Goal: Information Seeking & Learning: Learn about a topic

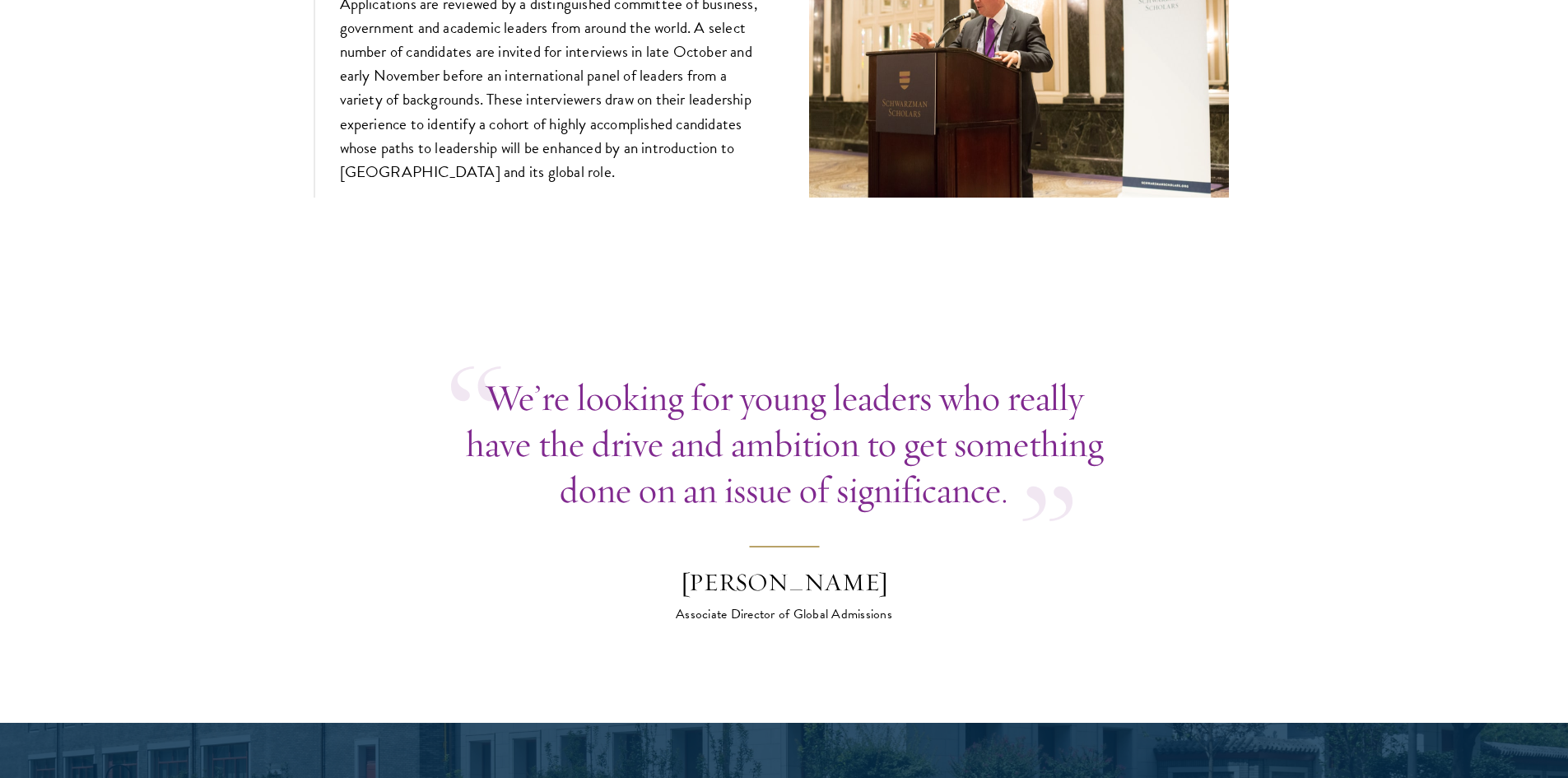
scroll to position [6175, 0]
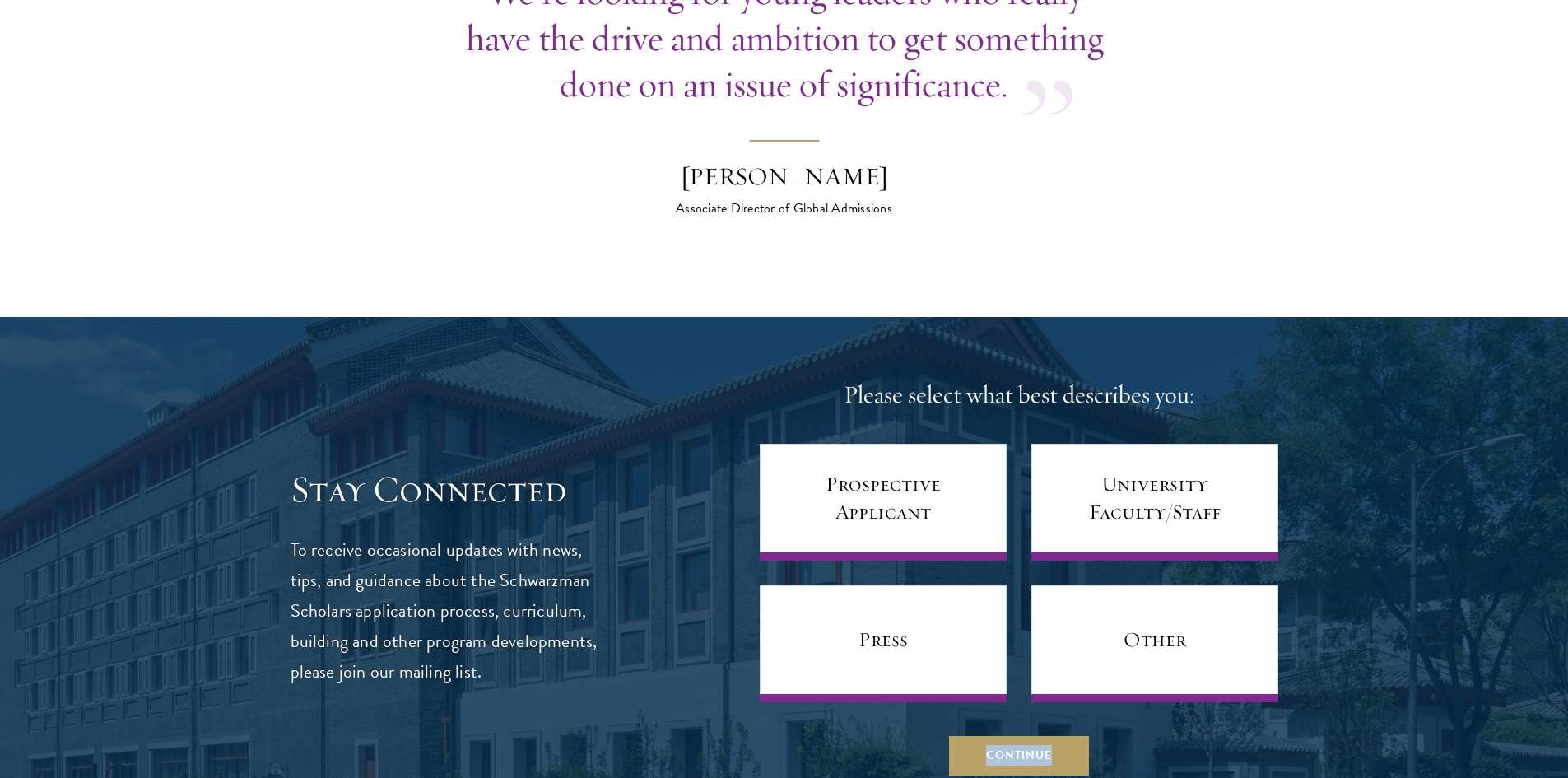
drag, startPoint x: 1566, startPoint y: 589, endPoint x: 1580, endPoint y: 665, distance: 77.3
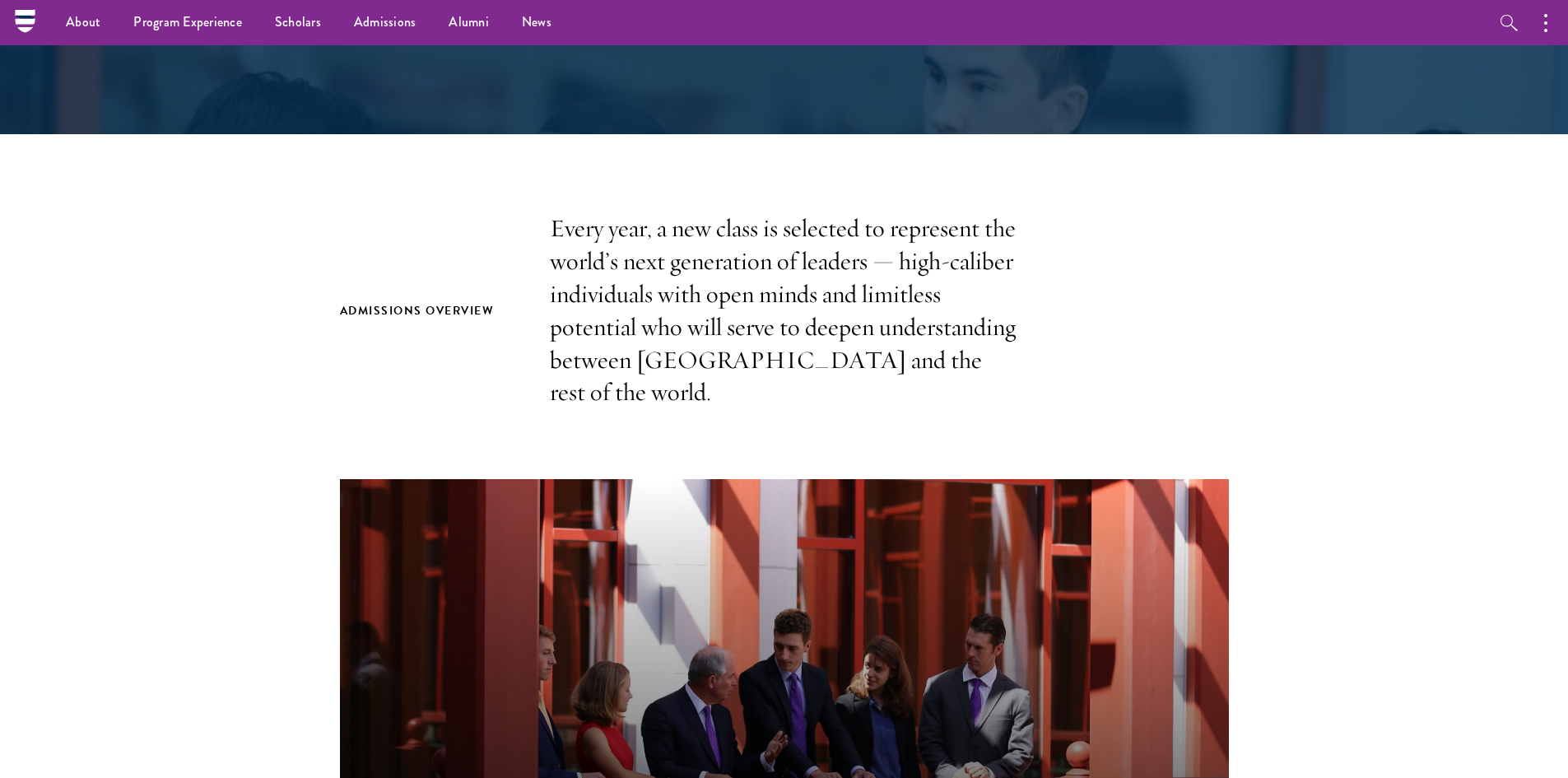
scroll to position [0, 0]
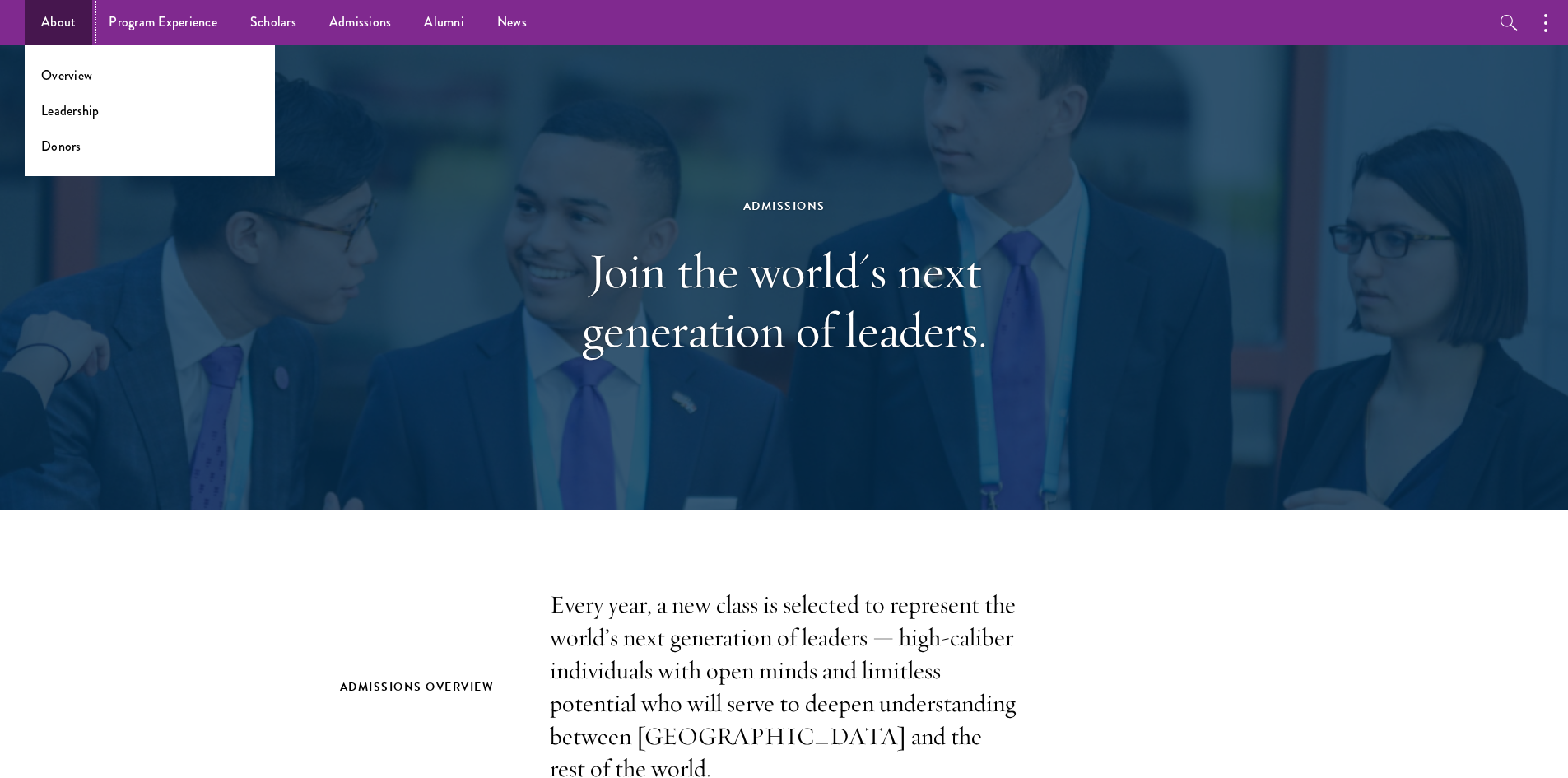
click at [43, 19] on link "About" at bounding box center [58, 22] width 68 height 45
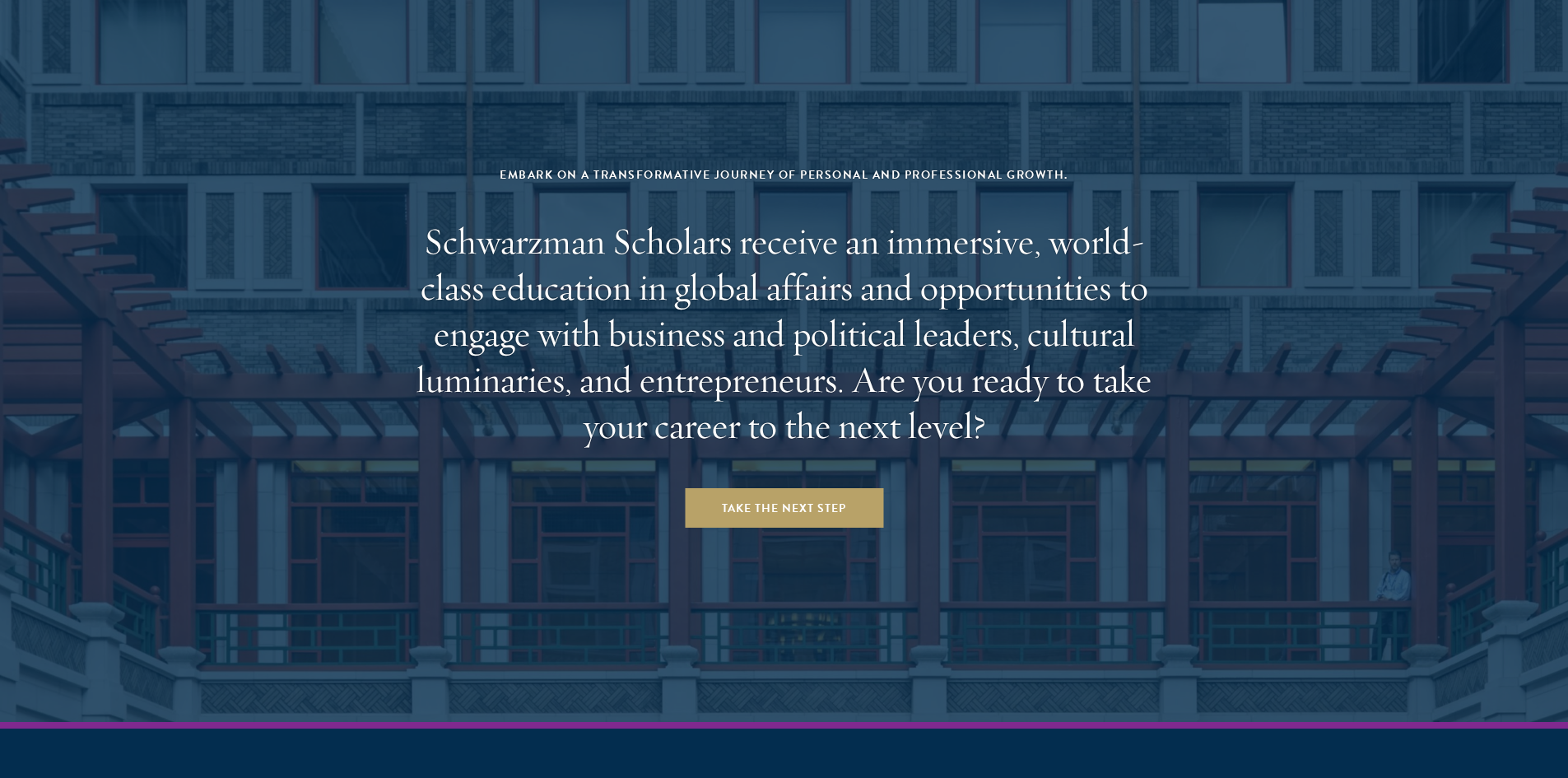
scroll to position [6865, 0]
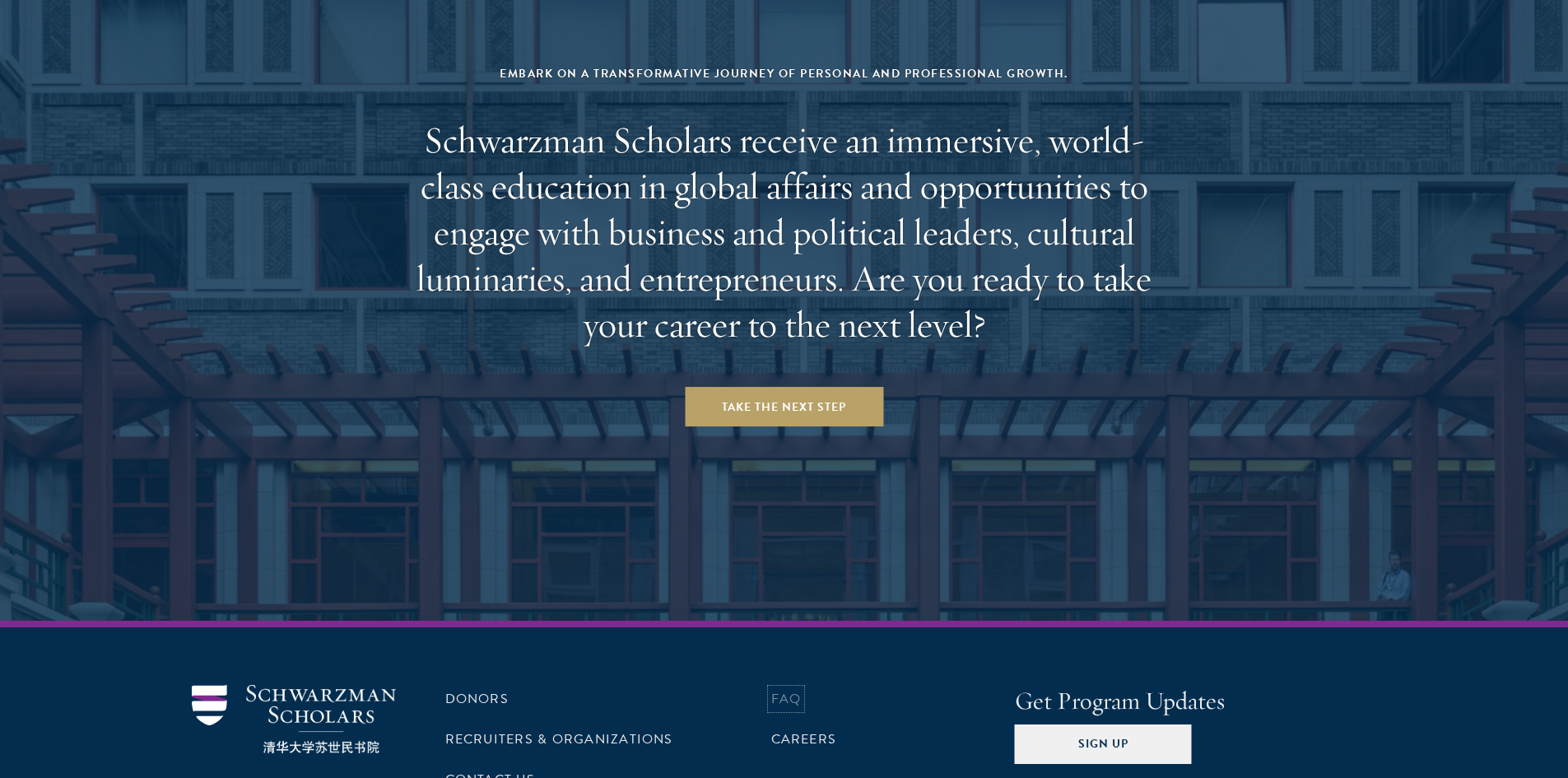
click at [784, 689] on link "FAQ" at bounding box center [786, 699] width 31 height 20
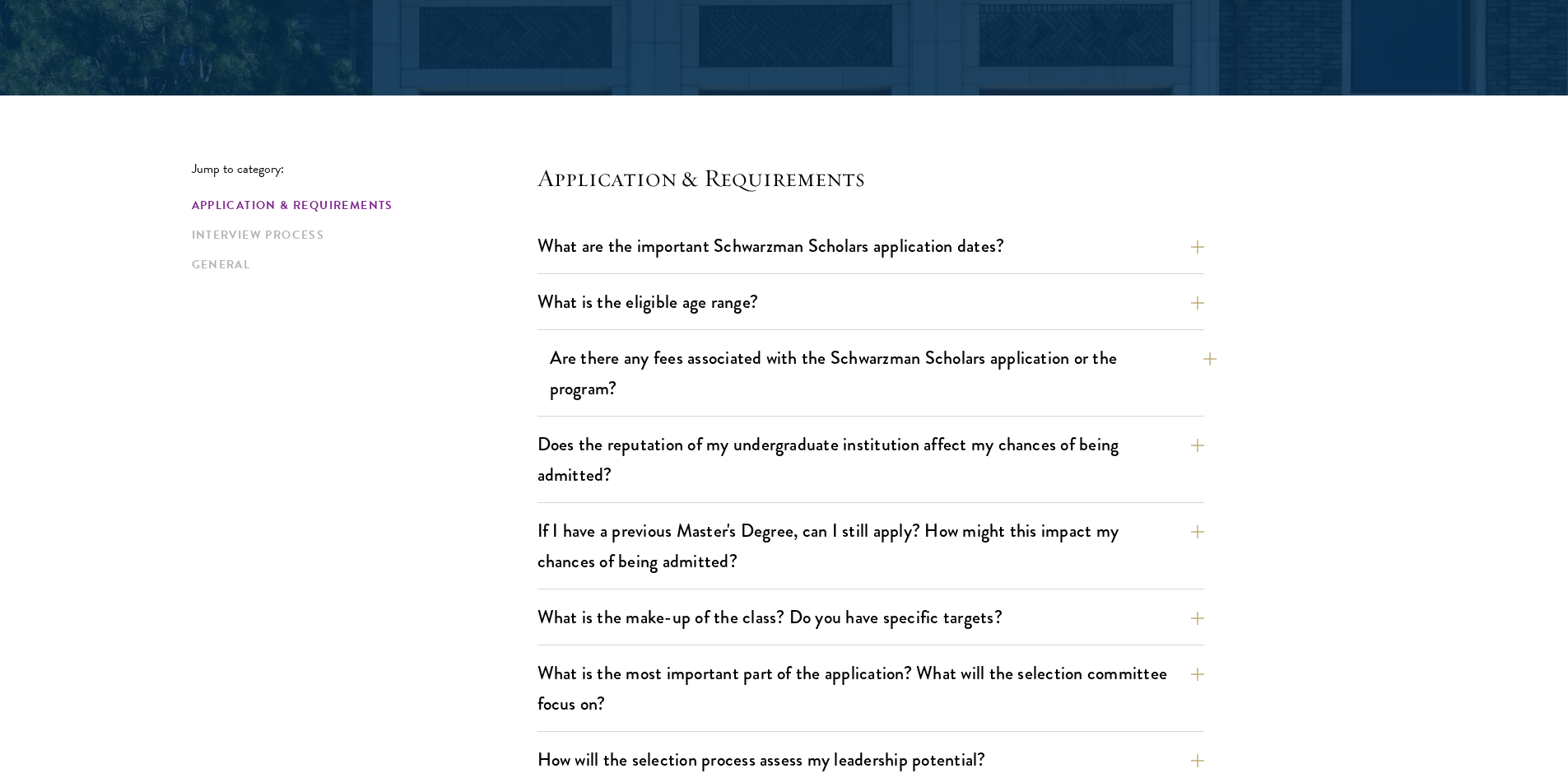
scroll to position [329, 0]
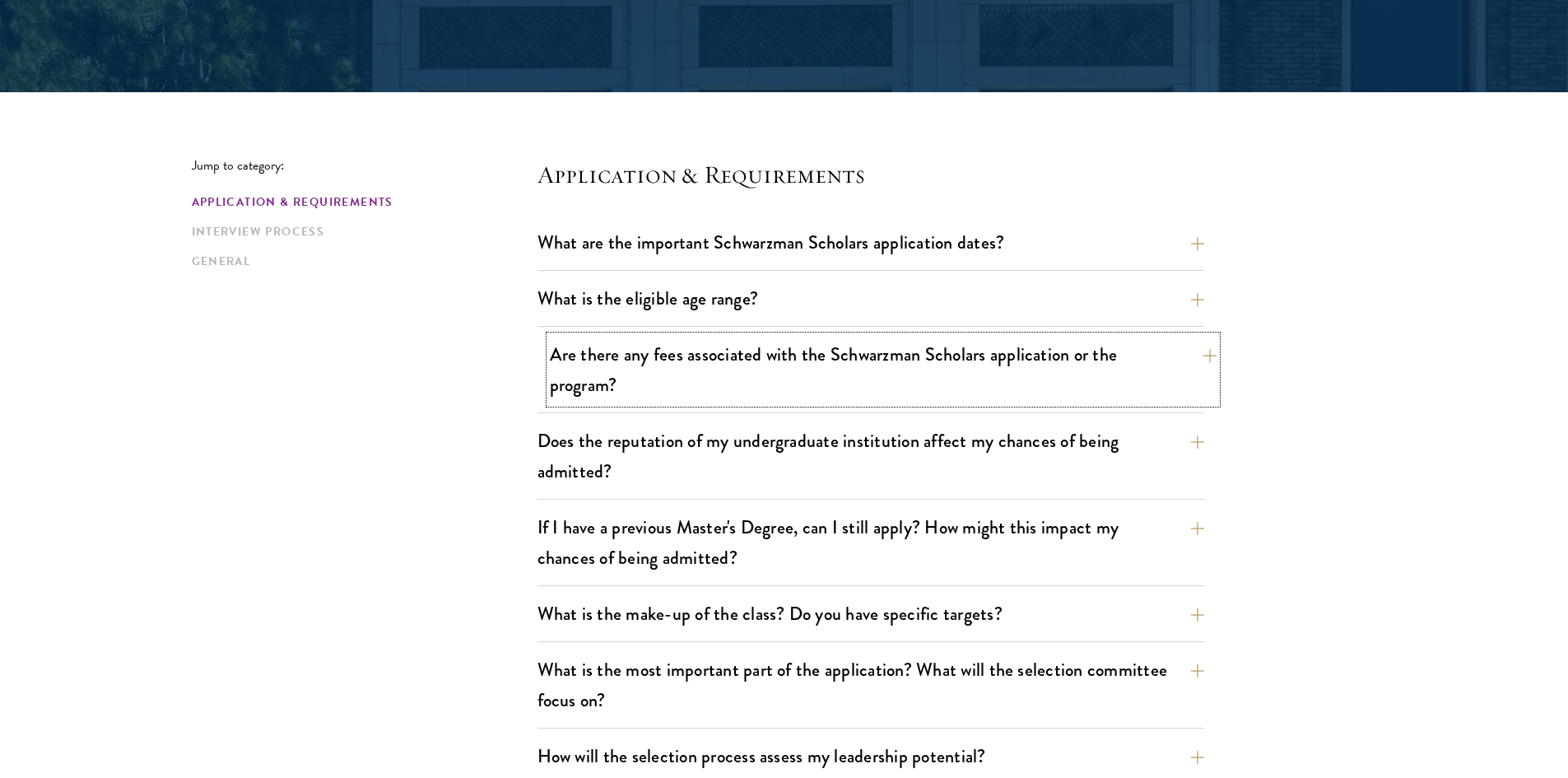
click at [803, 389] on button "Are there any fees associated with the Schwarzman Scholars application or the p…" at bounding box center [883, 369] width 667 height 68
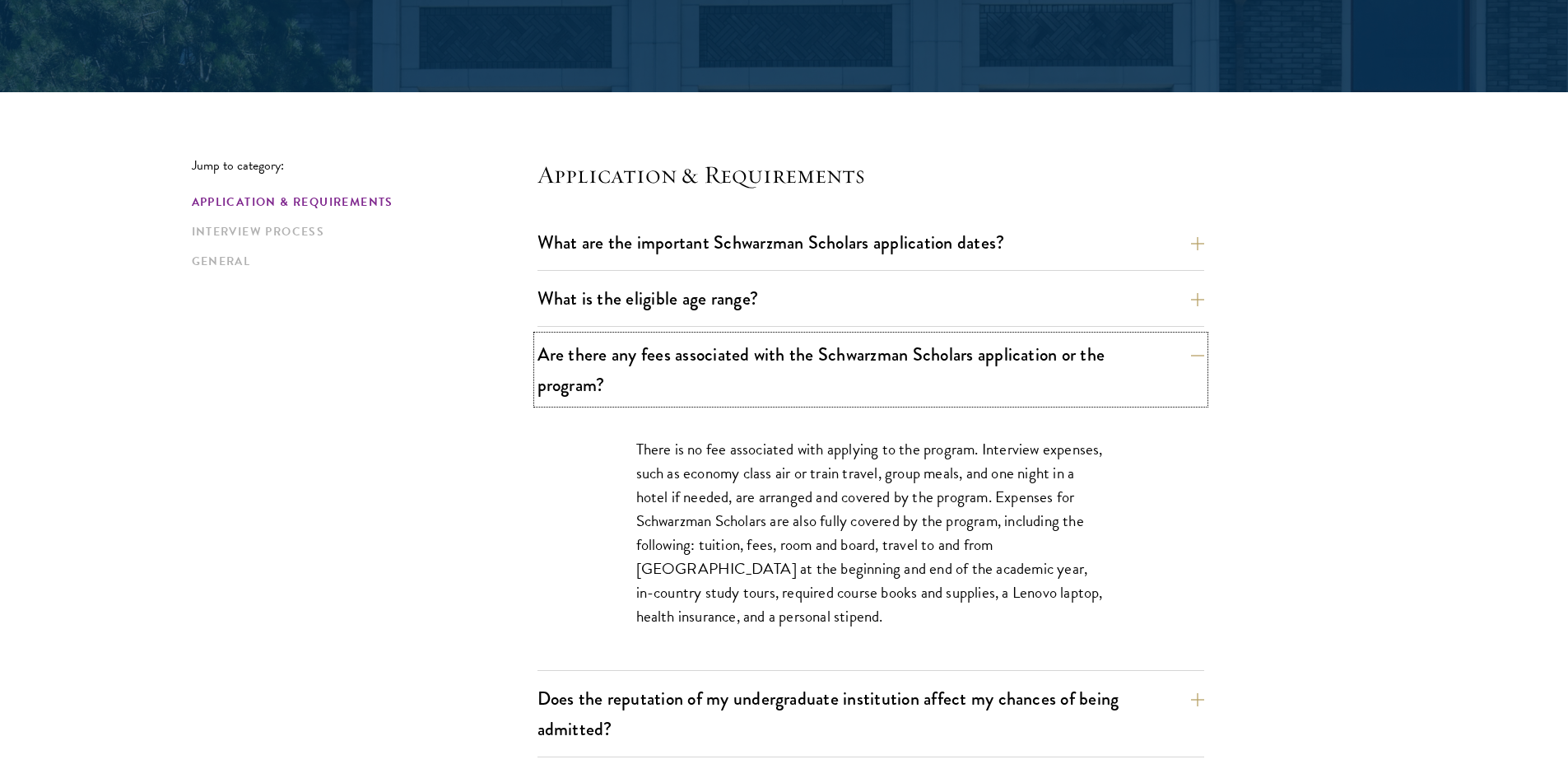
drag, startPoint x: 803, startPoint y: 389, endPoint x: 862, endPoint y: 452, distance: 86.3
click at [861, 450] on div "Are there any fees associated with the Schwarzman Scholars application or the p…" at bounding box center [870, 503] width 667 height 335
click at [862, 452] on p "There is no fee associated with applying to the program. Interview expenses, su…" at bounding box center [871, 533] width 470 height 192
click at [782, 381] on button "Are there any fees associated with the Schwarzman Scholars application or the p…" at bounding box center [883, 369] width 667 height 68
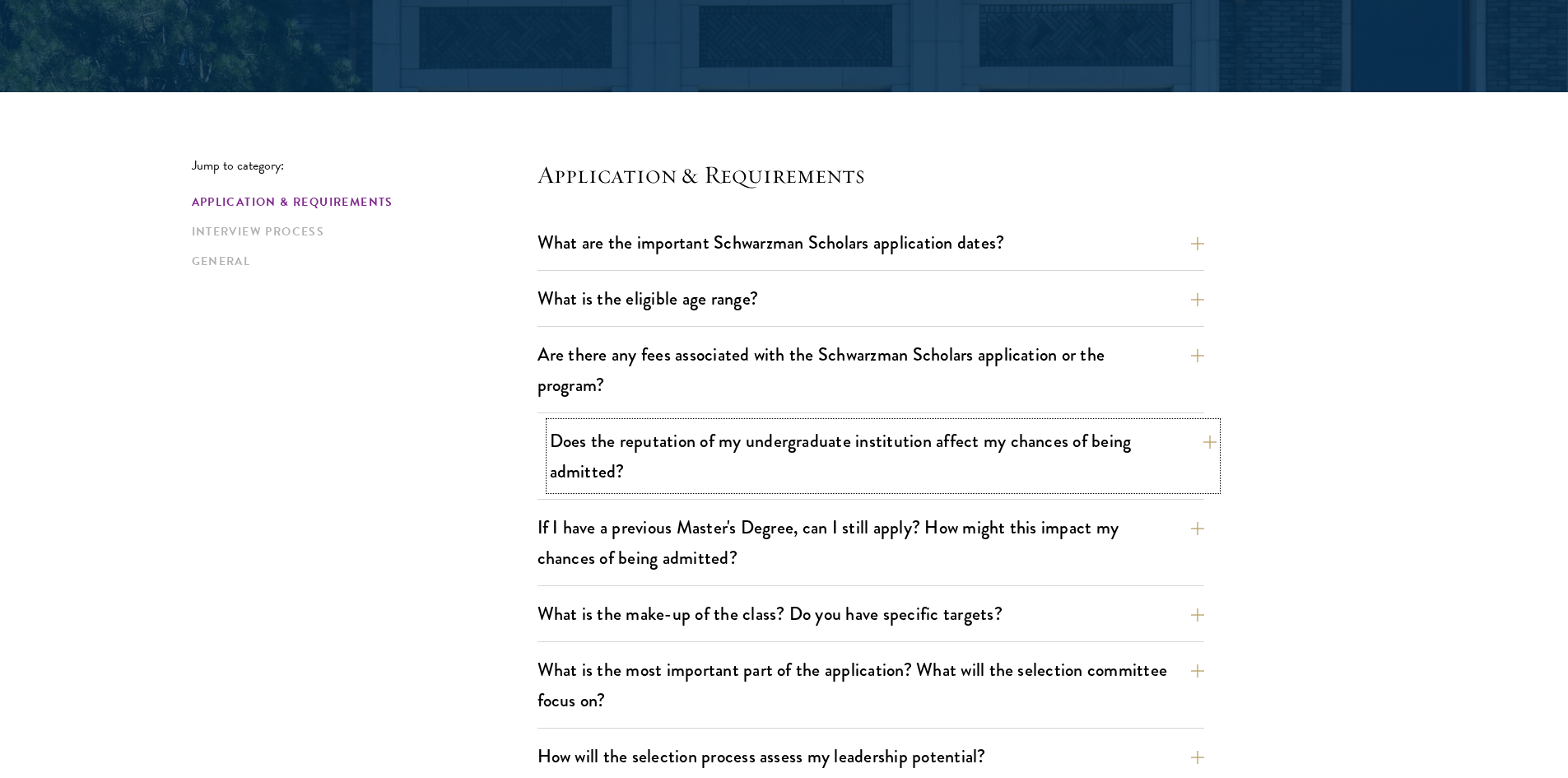
click at [781, 450] on button "Does the reputation of my undergraduate institution affect my chances of being …" at bounding box center [883, 456] width 667 height 68
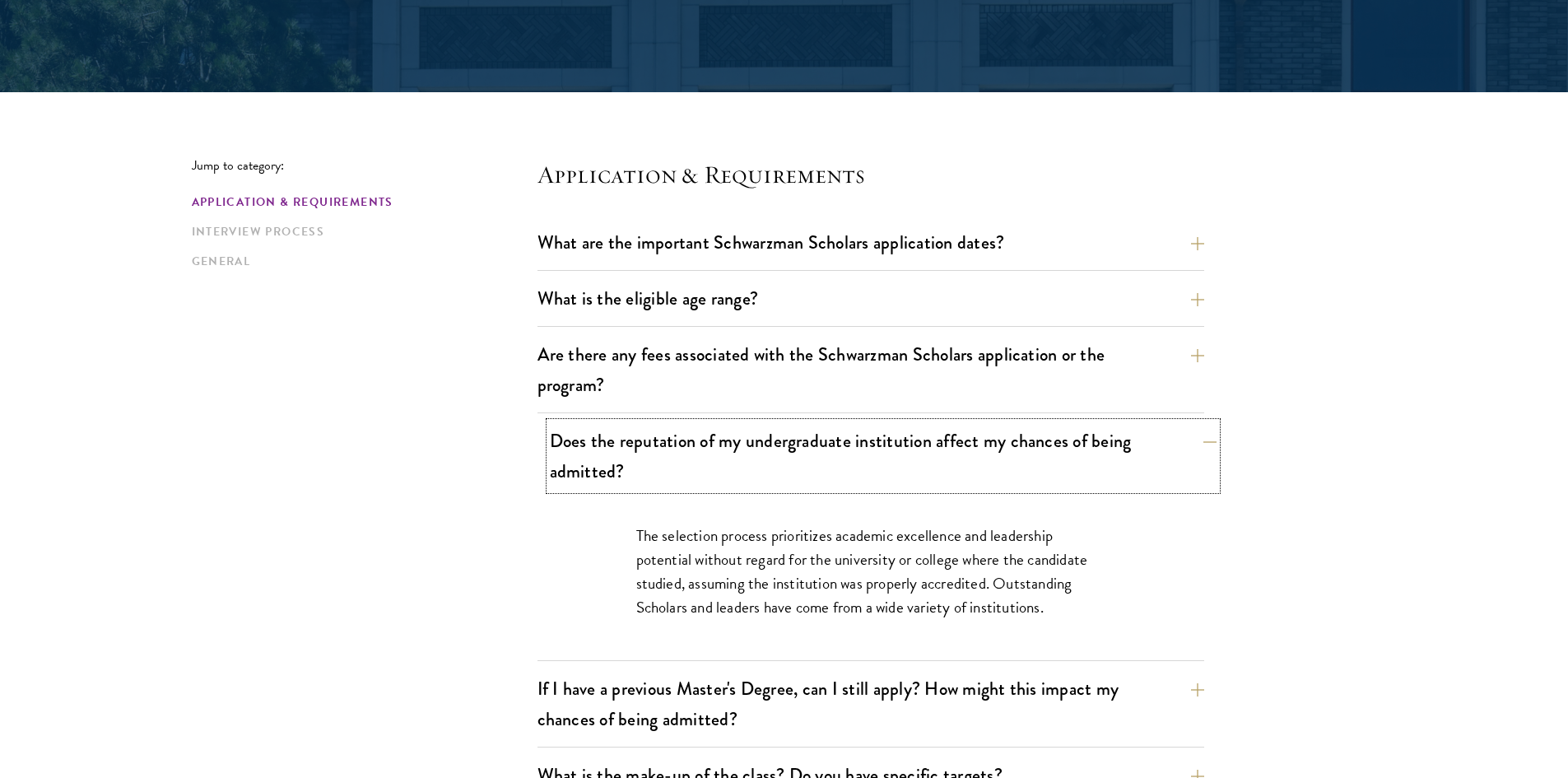
click at [781, 450] on button "Does the reputation of my undergraduate institution affect my chances of being …" at bounding box center [883, 456] width 667 height 68
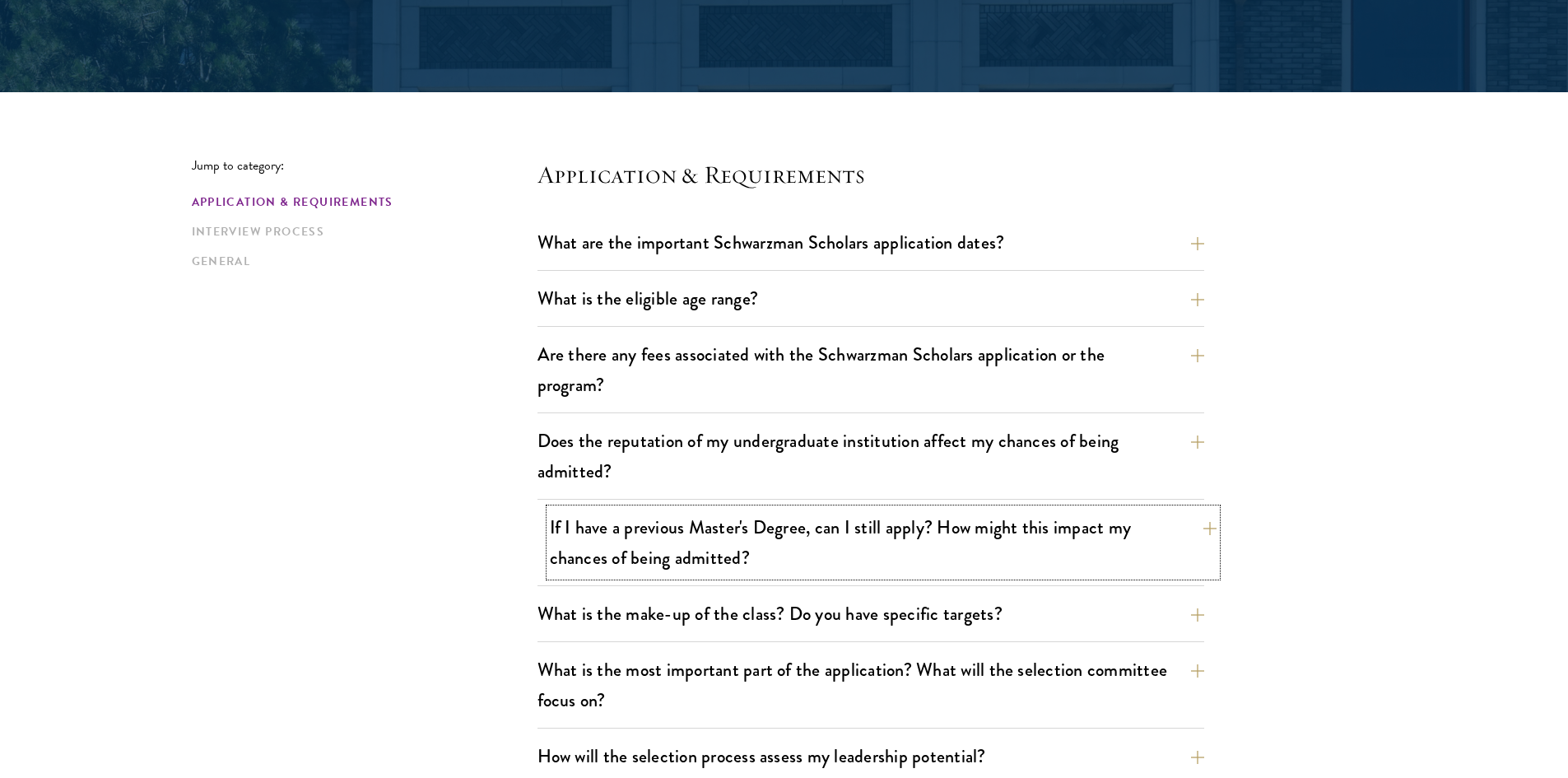
click at [811, 560] on button "If I have a previous Master's Degree, can I still apply? How might this impact …" at bounding box center [883, 542] width 667 height 68
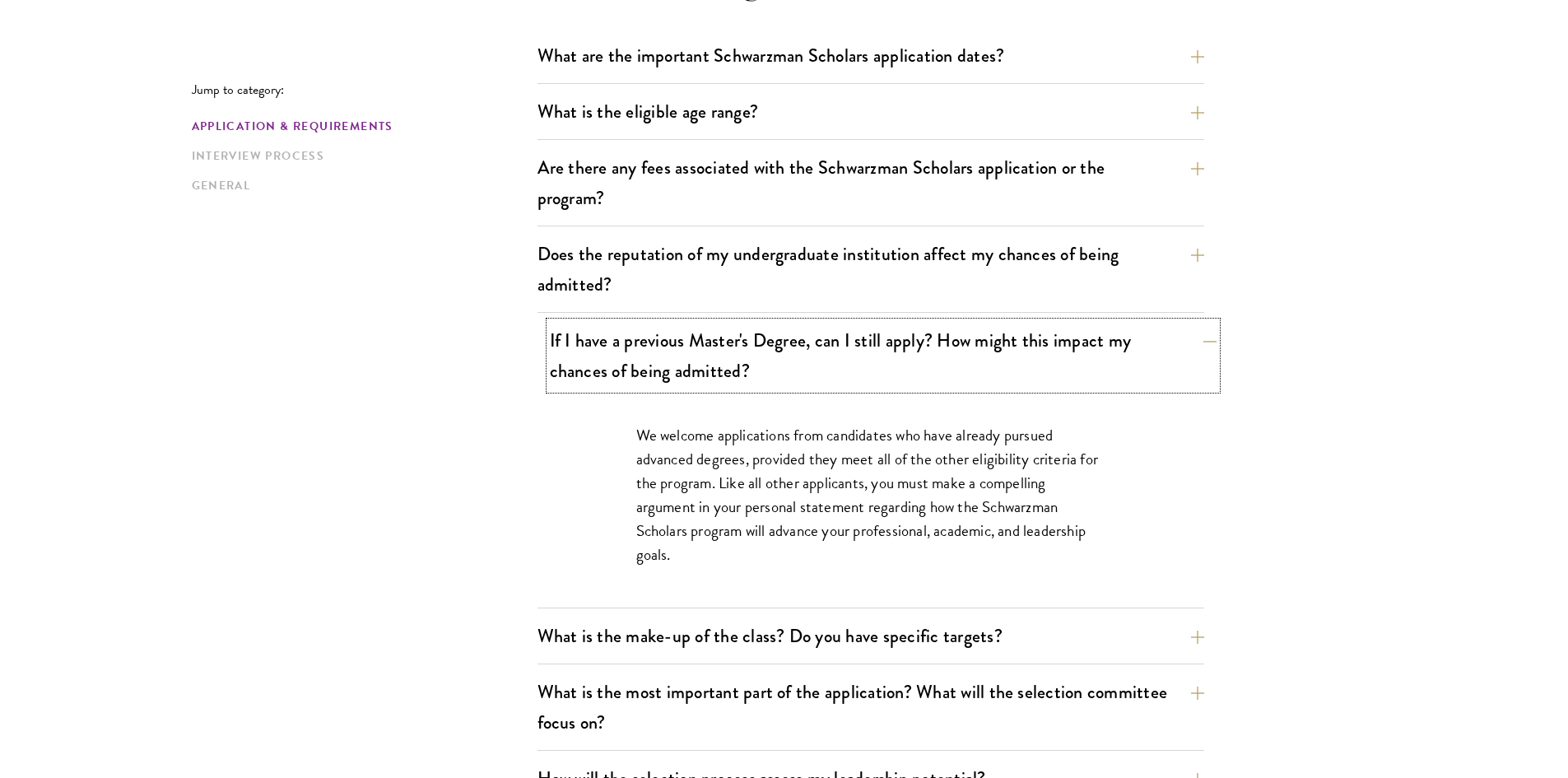
scroll to position [577, 0]
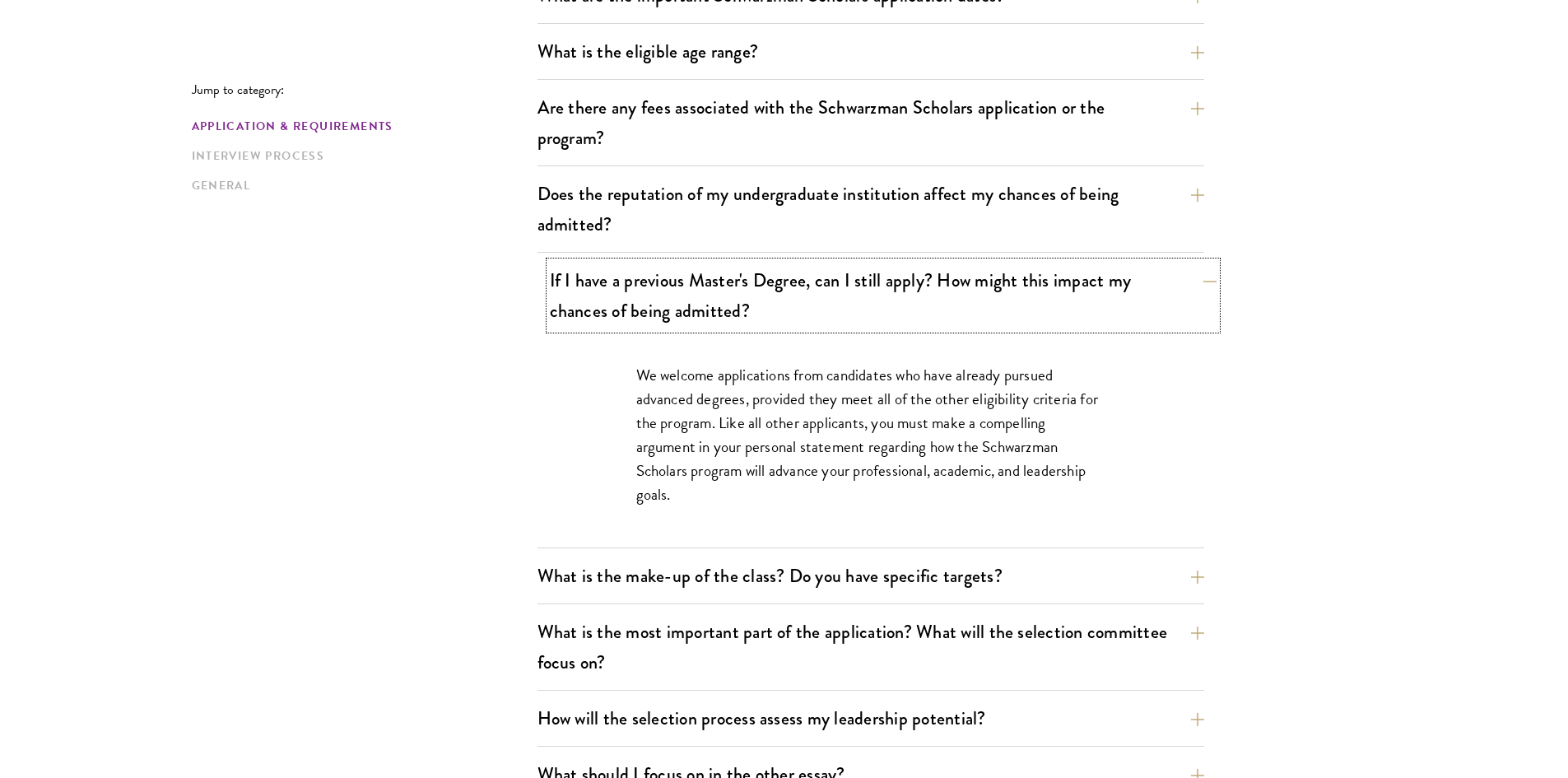
click at [807, 325] on button "If I have a previous Master's Degree, can I still apply? How might this impact …" at bounding box center [883, 295] width 667 height 68
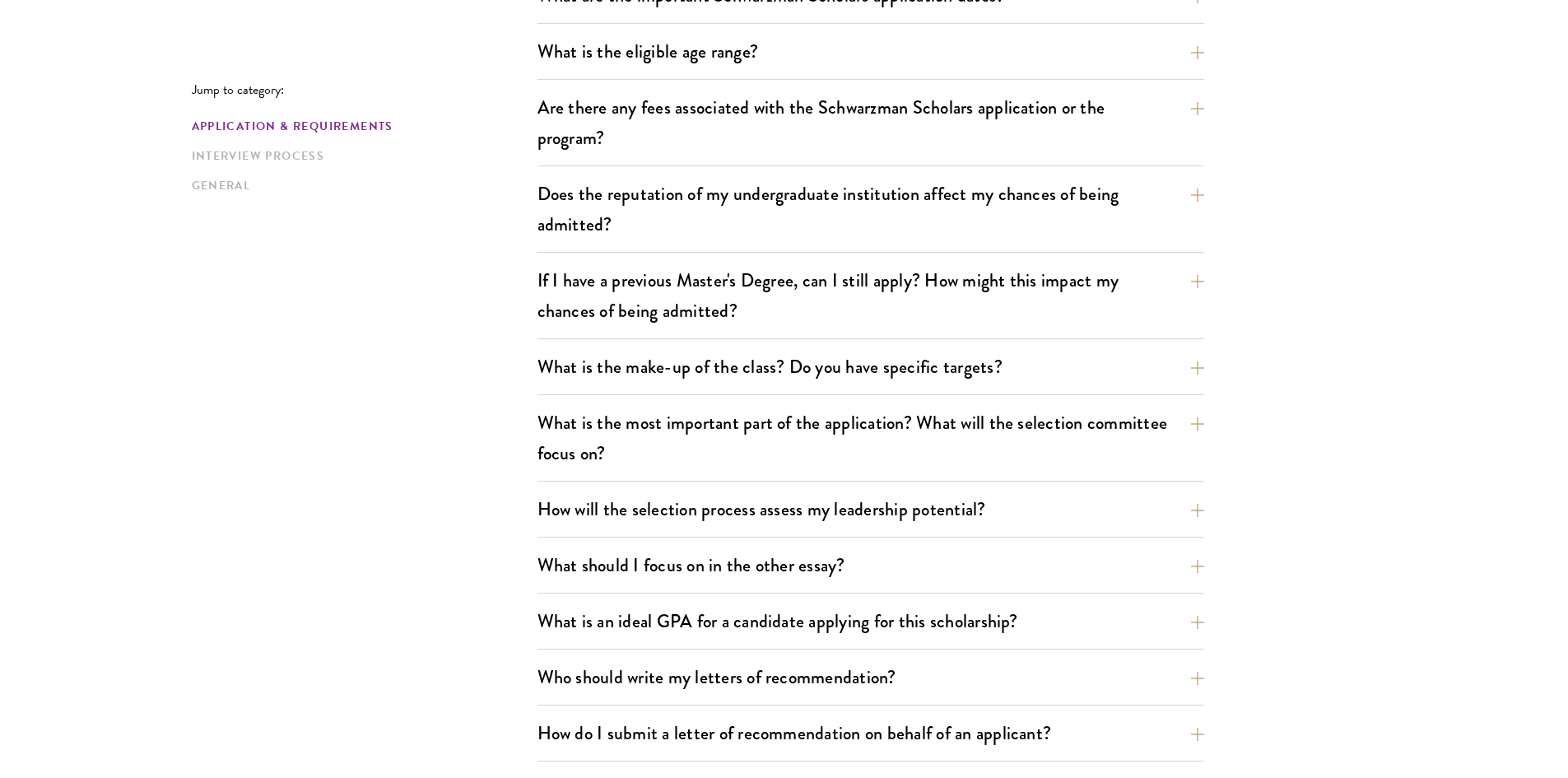
click at [805, 391] on div "What is the make-up of the class? Do you have specific targets? The only firm t…" at bounding box center [870, 371] width 667 height 47
click at [784, 378] on button "What is the make-up of the class? Do you have specific targets?" at bounding box center [883, 367] width 667 height 37
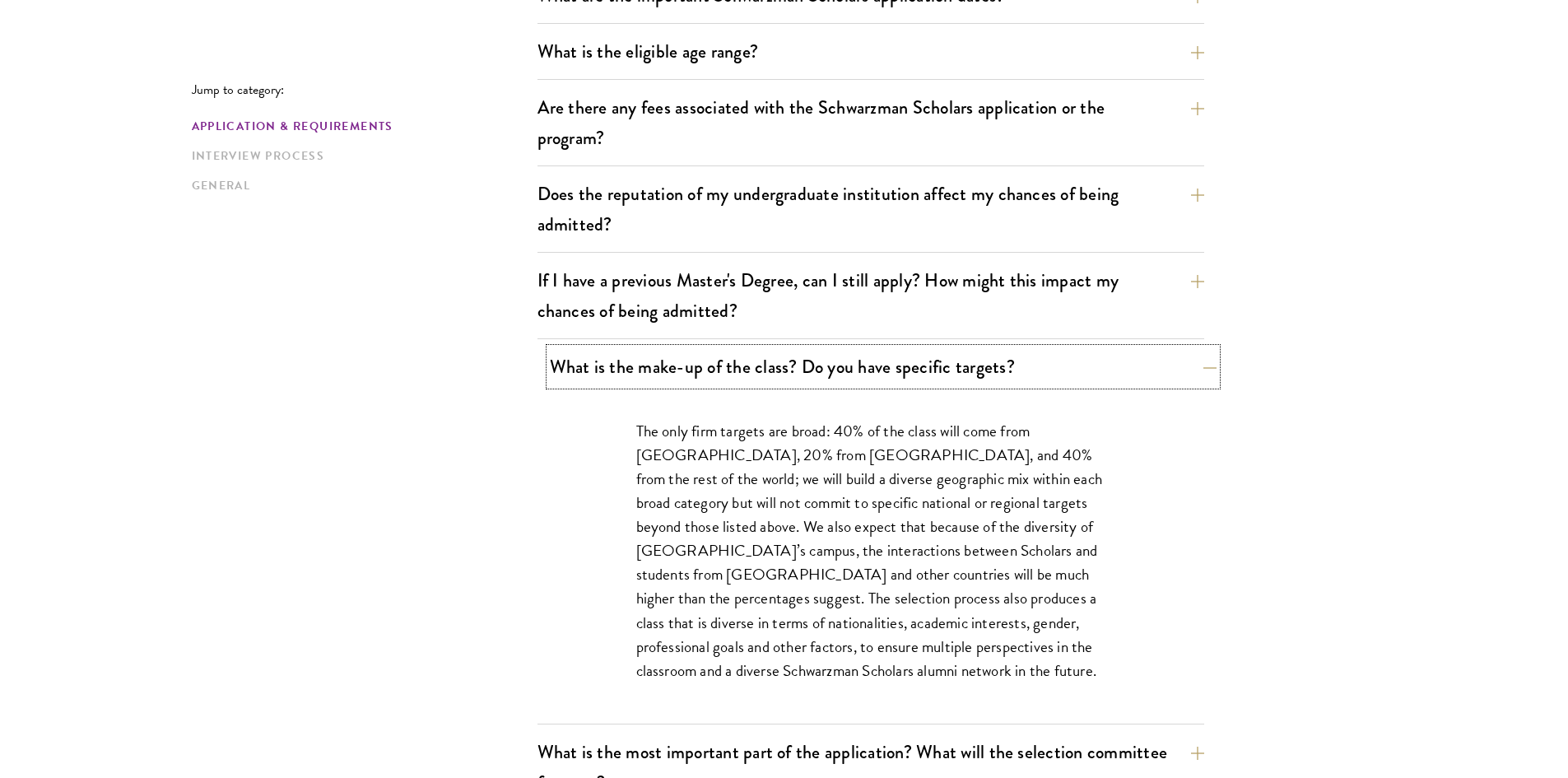
click at [784, 378] on button "What is the make-up of the class? Do you have specific targets?" at bounding box center [883, 367] width 667 height 37
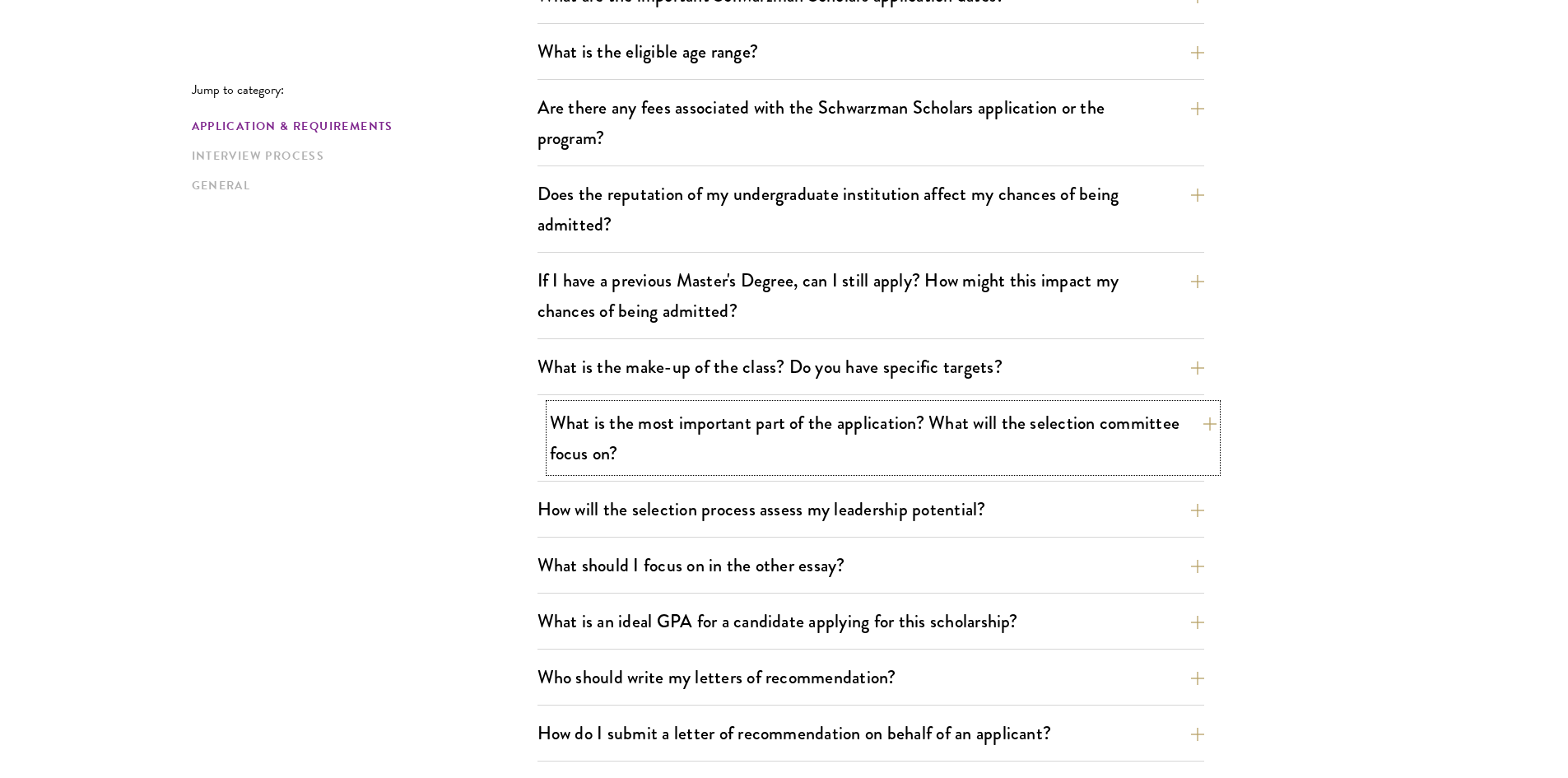
click at [798, 440] on button "What is the most important part of the application? What will the selection com…" at bounding box center [883, 438] width 667 height 68
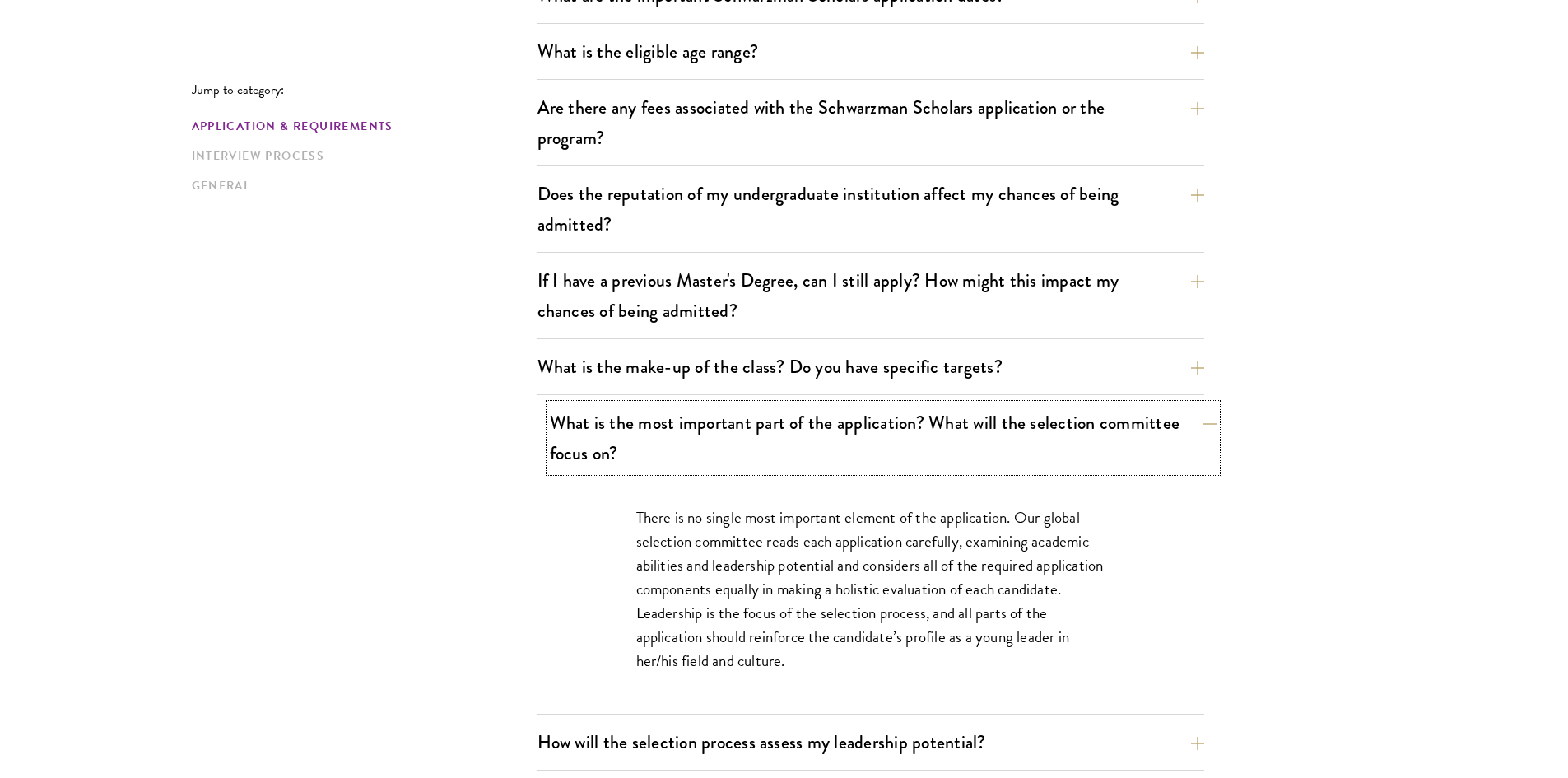
click at [798, 440] on button "What is the most important part of the application? What will the selection com…" at bounding box center [883, 438] width 667 height 68
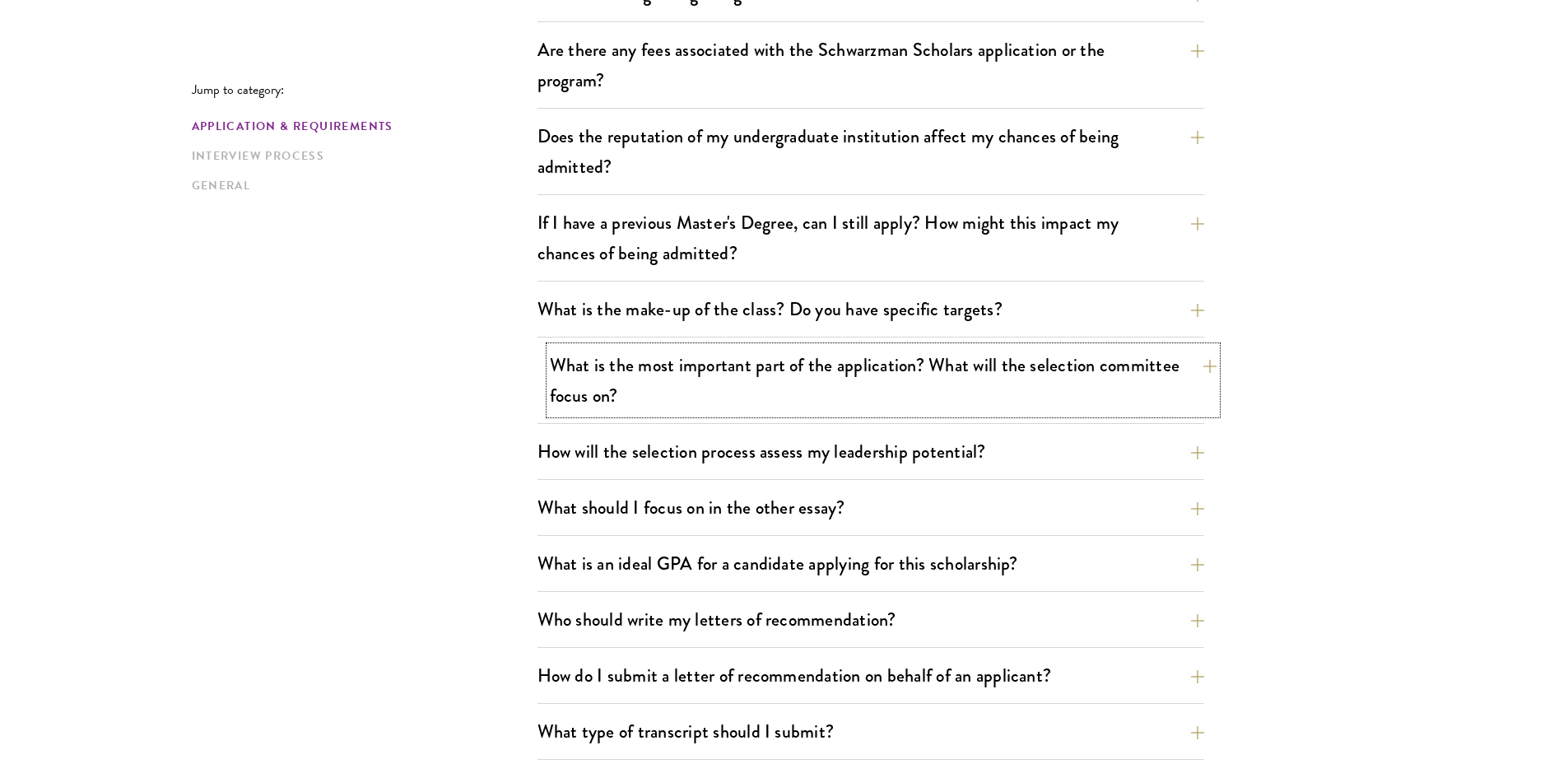
scroll to position [824, 0]
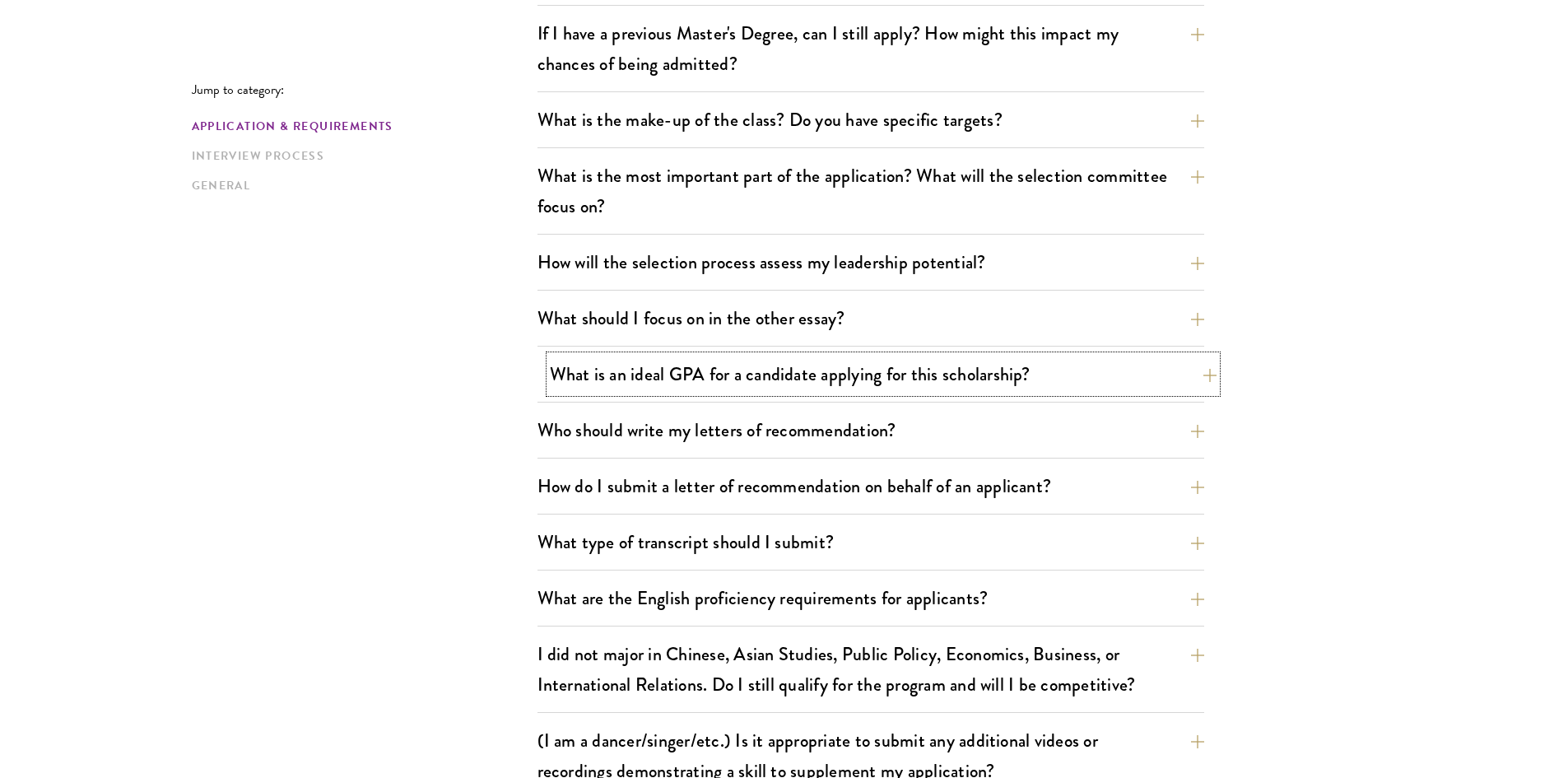
click at [728, 367] on button "What is an ideal GPA for a candidate applying for this scholarship?" at bounding box center [883, 374] width 667 height 37
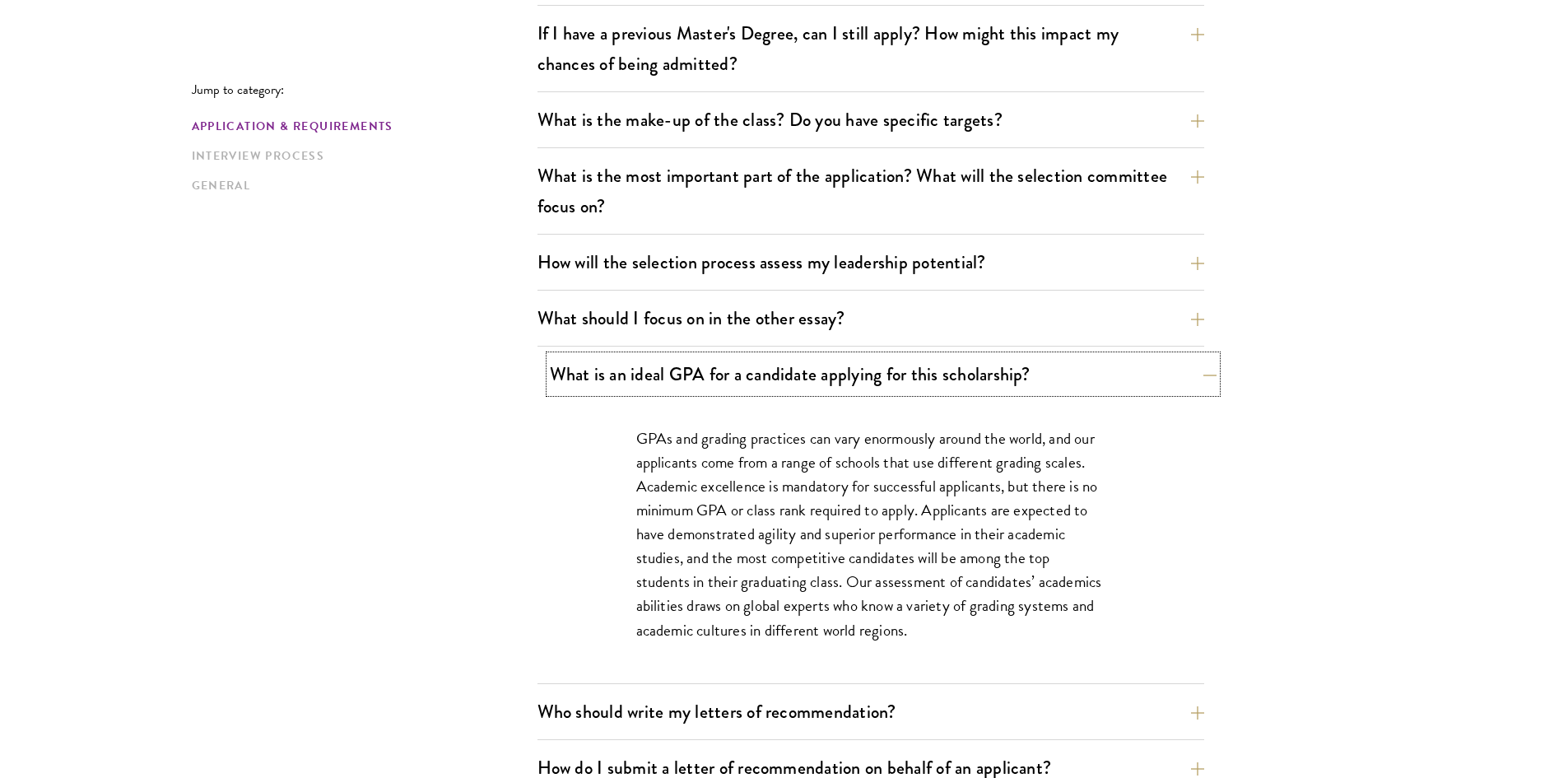
click at [758, 390] on button "What is an ideal GPA for a candidate applying for this scholarship?" at bounding box center [883, 374] width 667 height 37
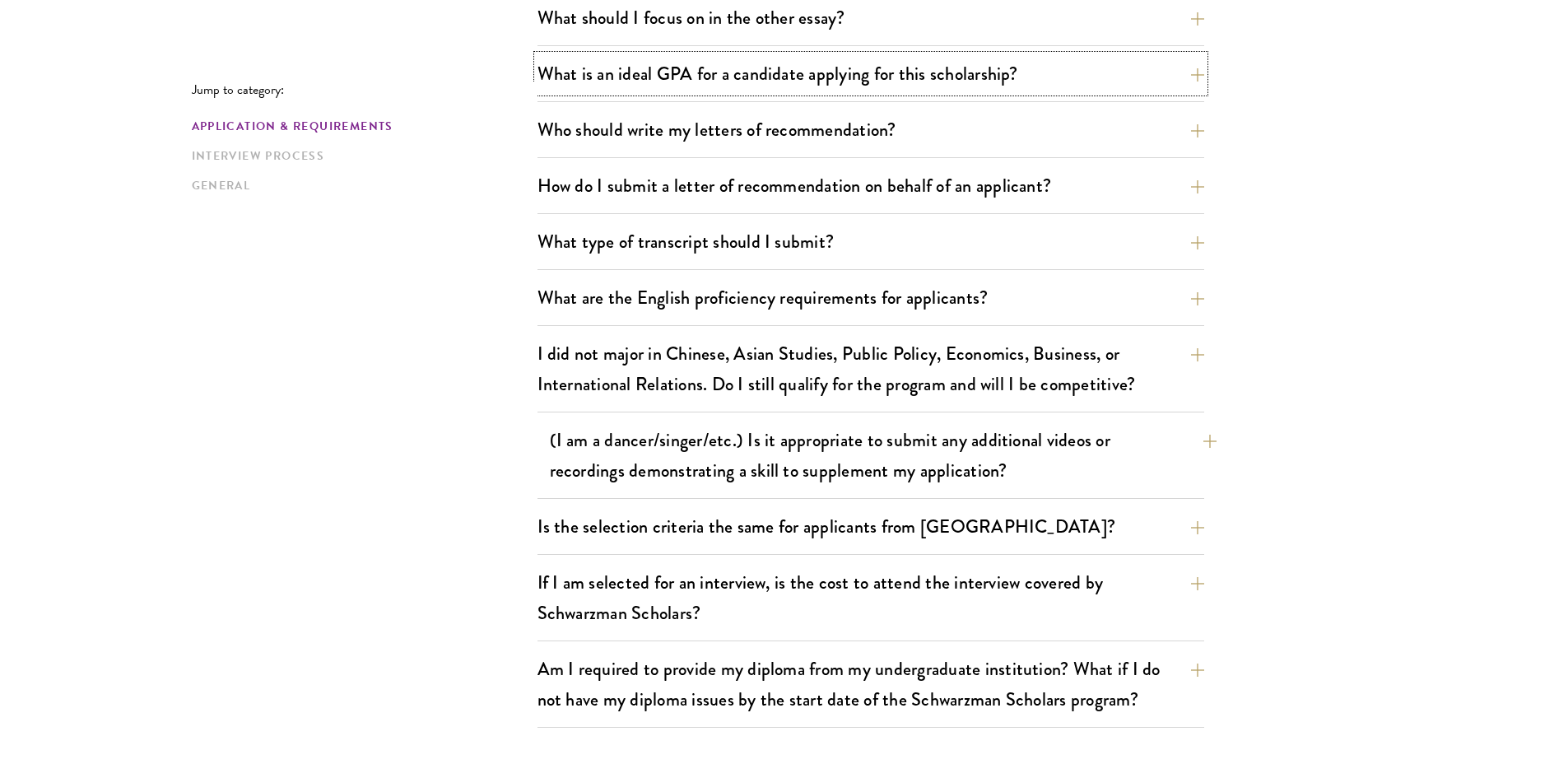
scroll to position [1153, 0]
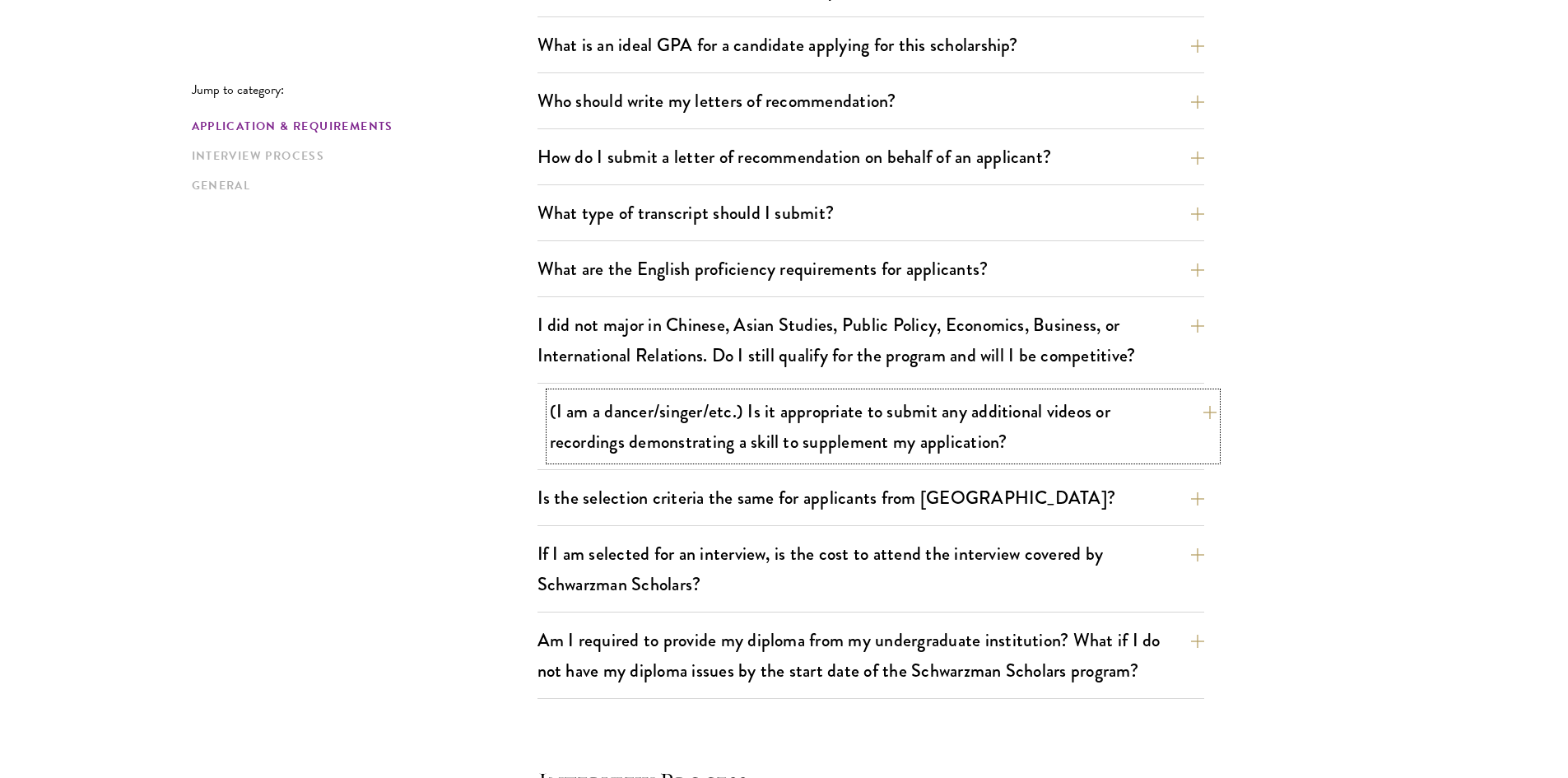
click at [773, 426] on button "(I am a dancer/singer/etc.) Is it appropriate to submit any additional videos o…" at bounding box center [883, 426] width 667 height 68
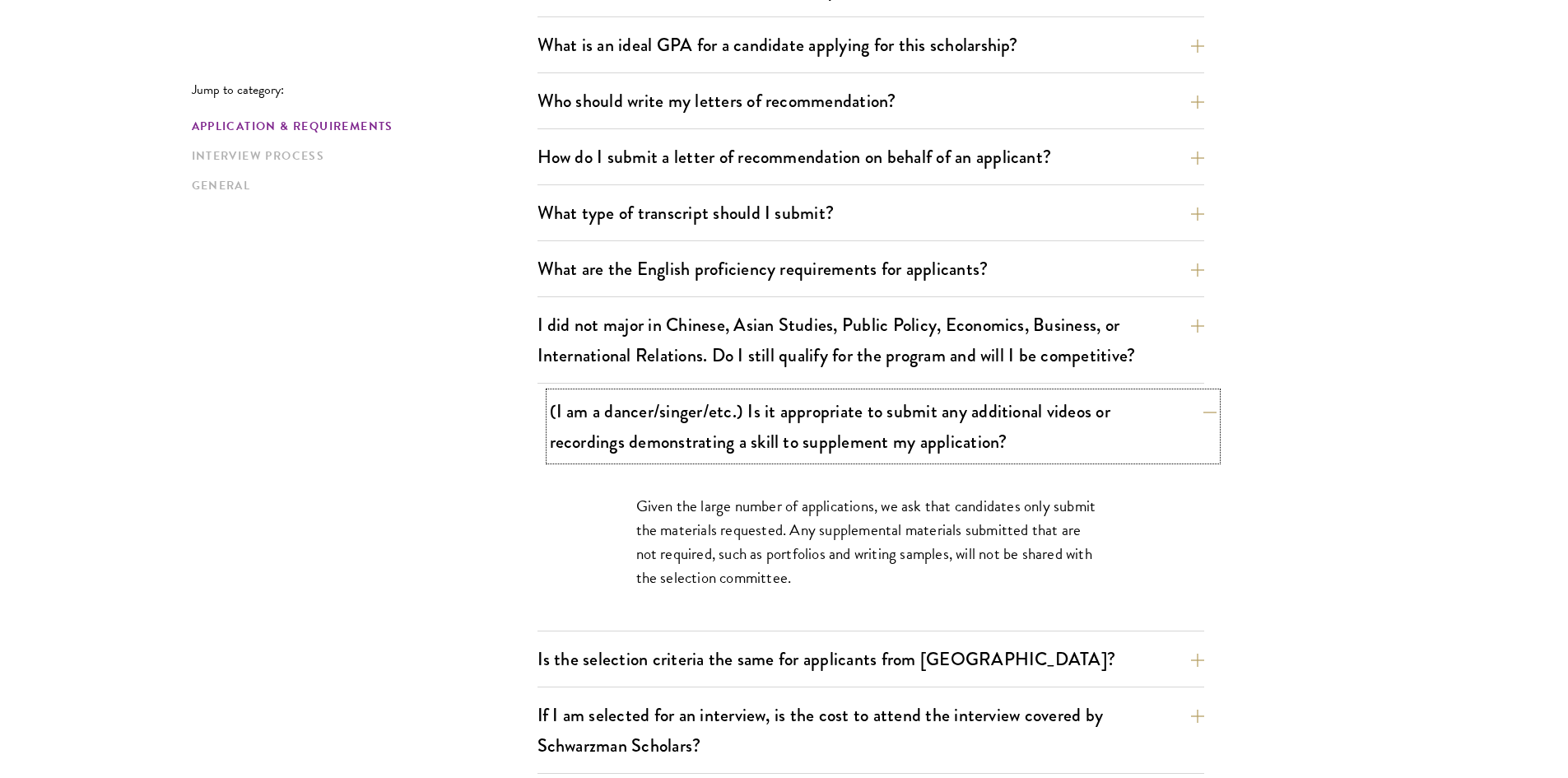
click at [773, 426] on button "(I am a dancer/singer/etc.) Is it appropriate to submit any additional videos o…" at bounding box center [883, 426] width 667 height 68
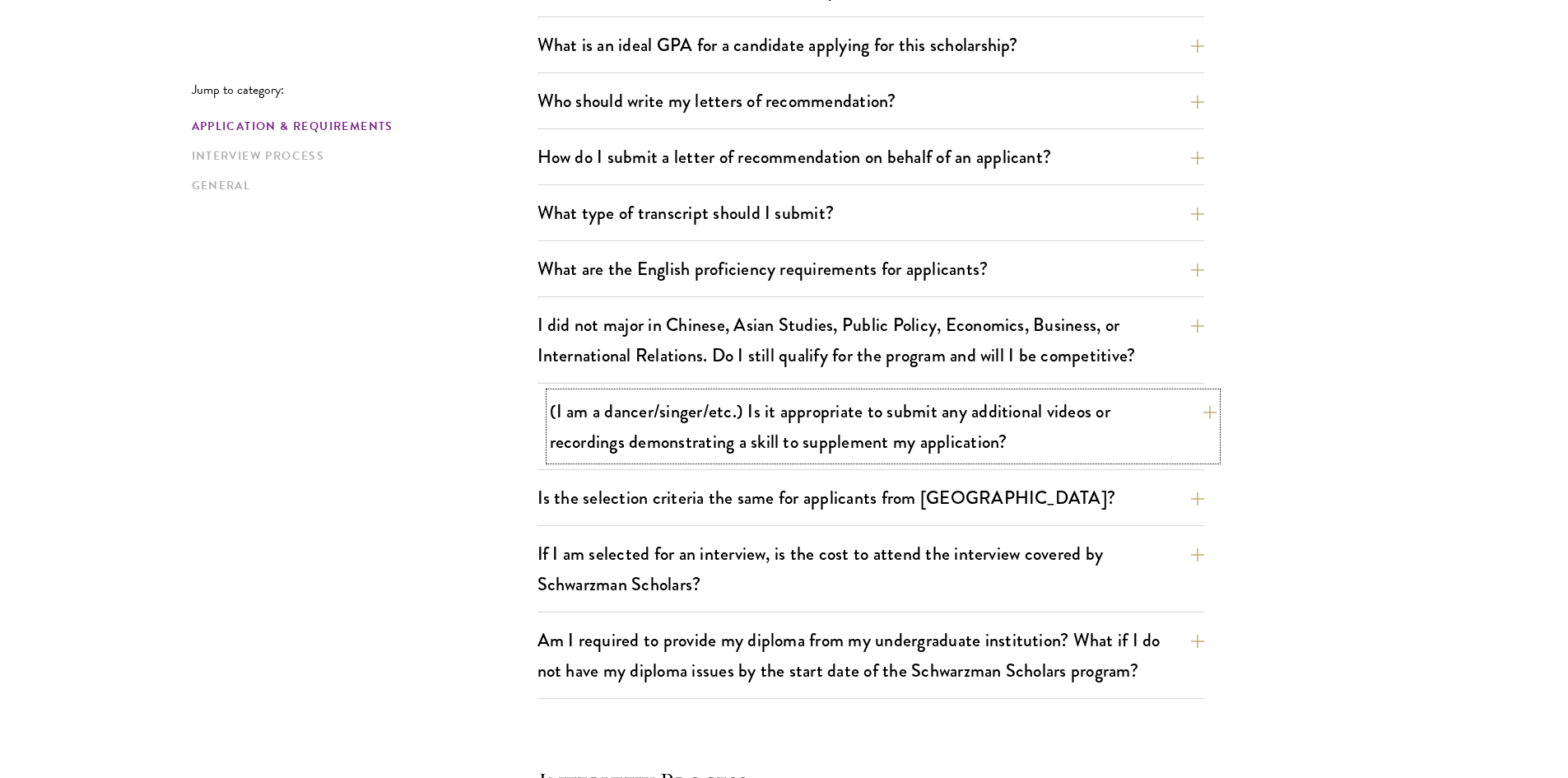
click at [773, 426] on button "(I am a dancer/singer/etc.) Is it appropriate to submit any additional videos o…" at bounding box center [883, 426] width 667 height 68
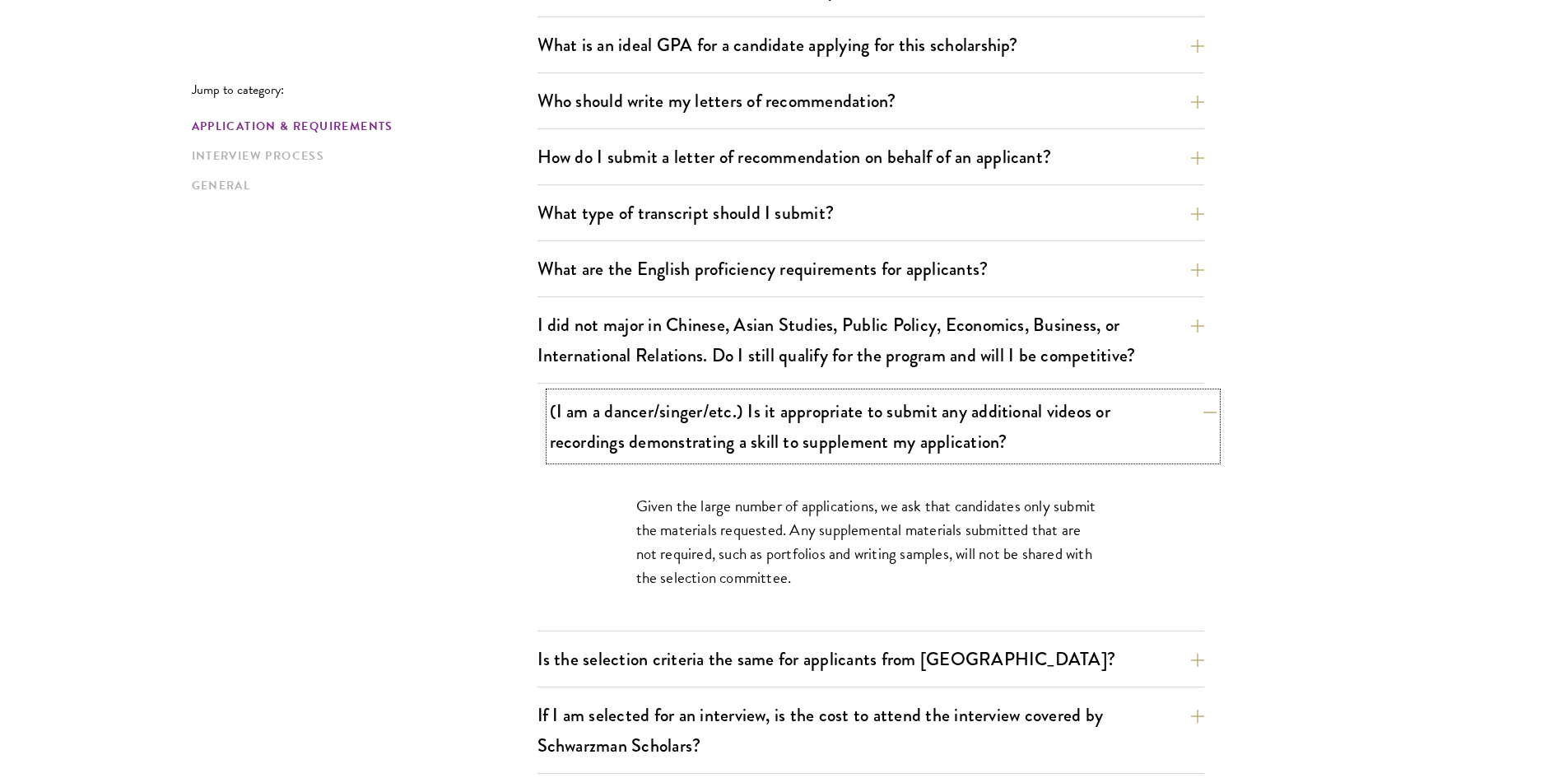
click at [773, 426] on button "(I am a dancer/singer/etc.) Is it appropriate to submit any additional videos o…" at bounding box center [883, 426] width 667 height 68
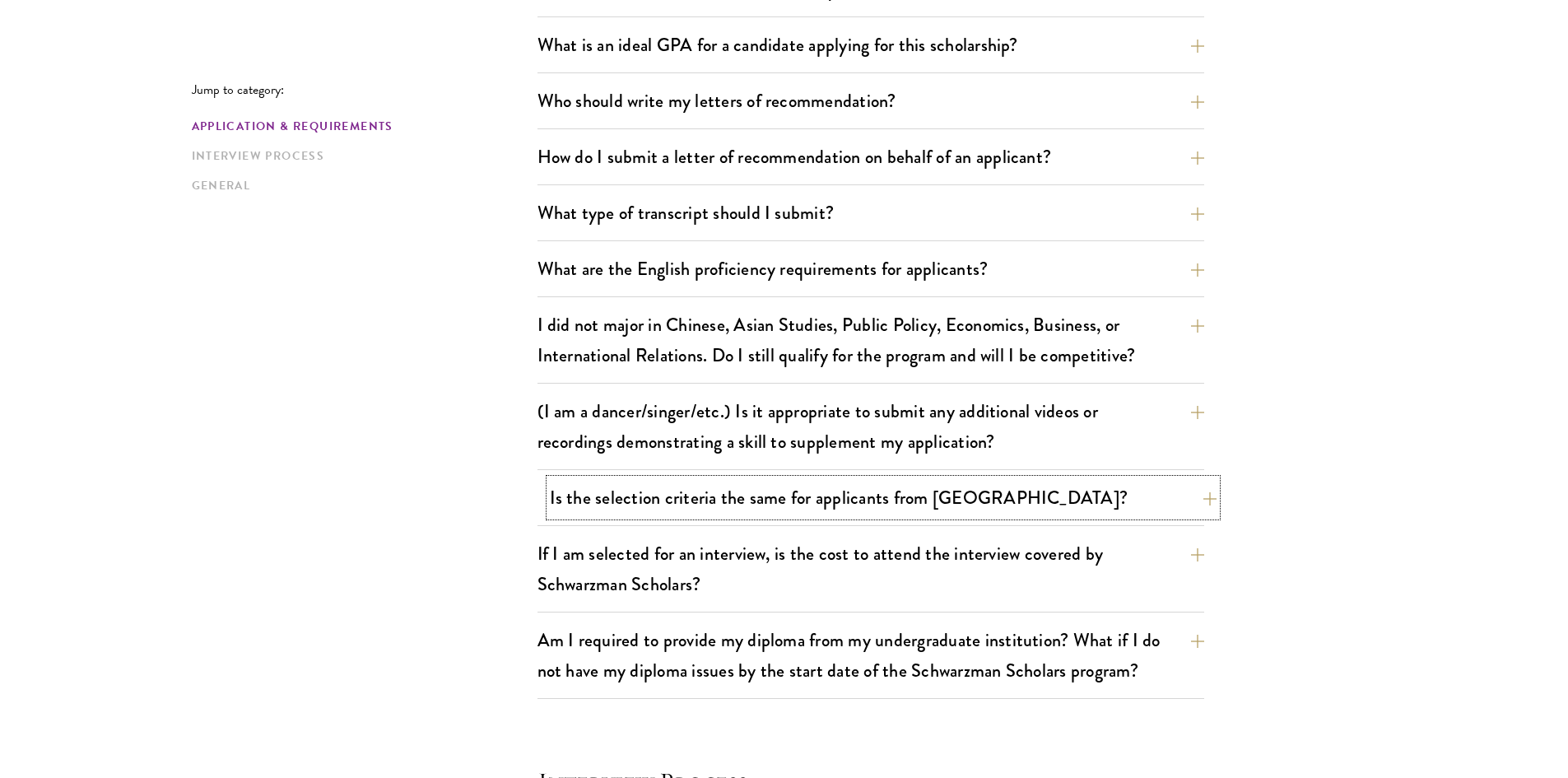
click at [736, 500] on button "Is the selection criteria the same for applicants from China?" at bounding box center [883, 497] width 667 height 37
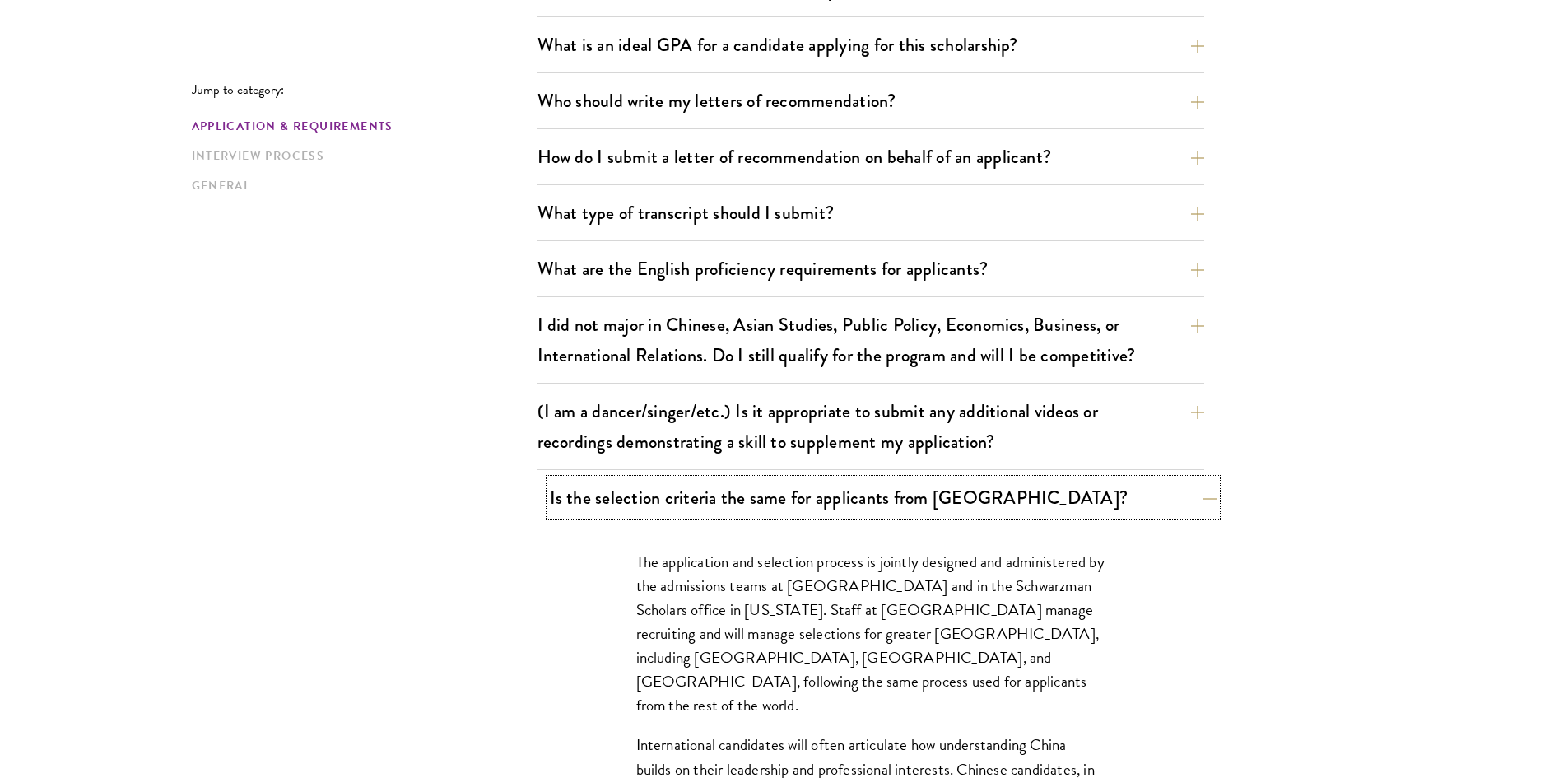
click at [736, 500] on button "Is the selection criteria the same for applicants from China?" at bounding box center [883, 497] width 667 height 37
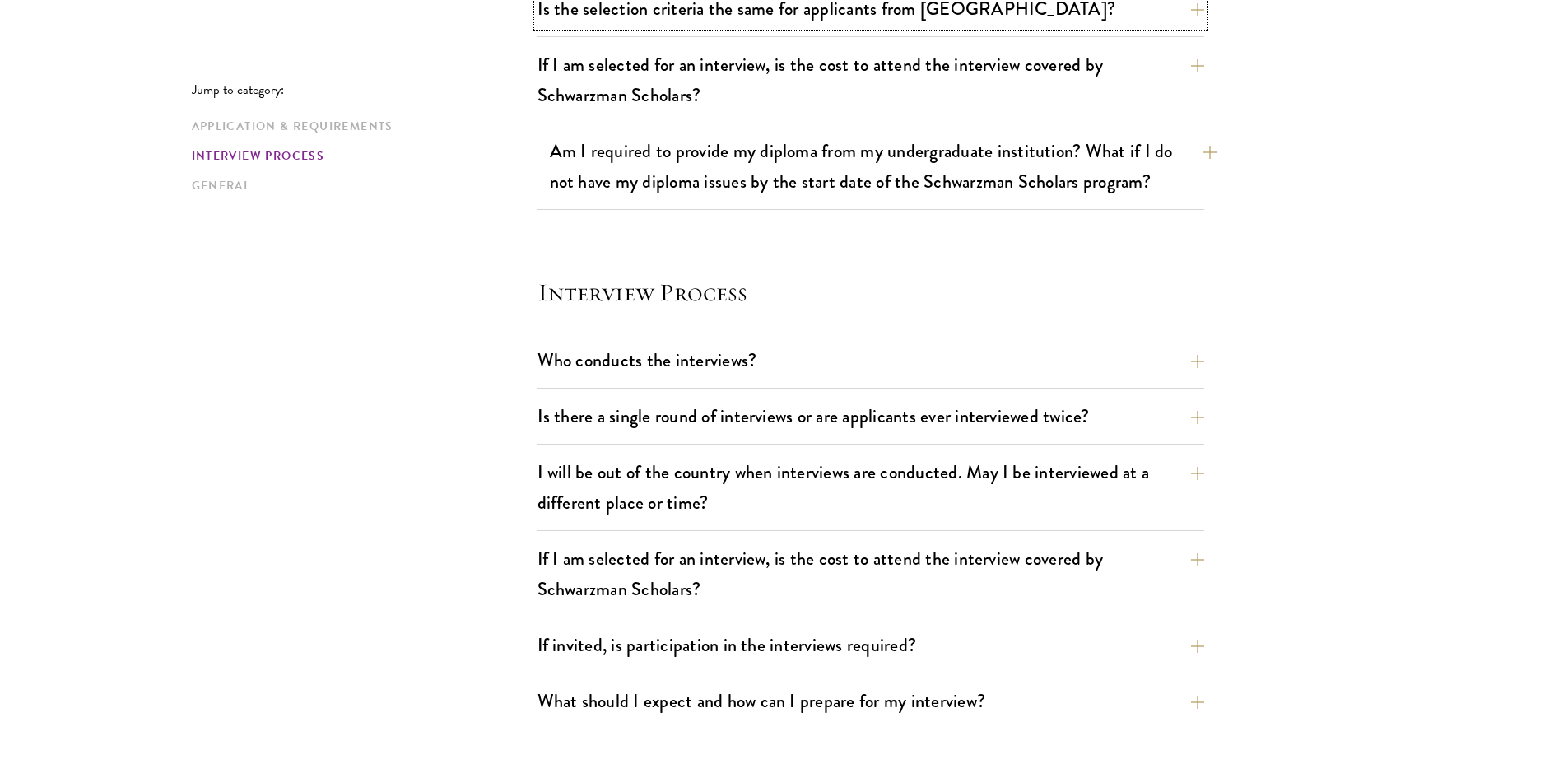
scroll to position [1729, 0]
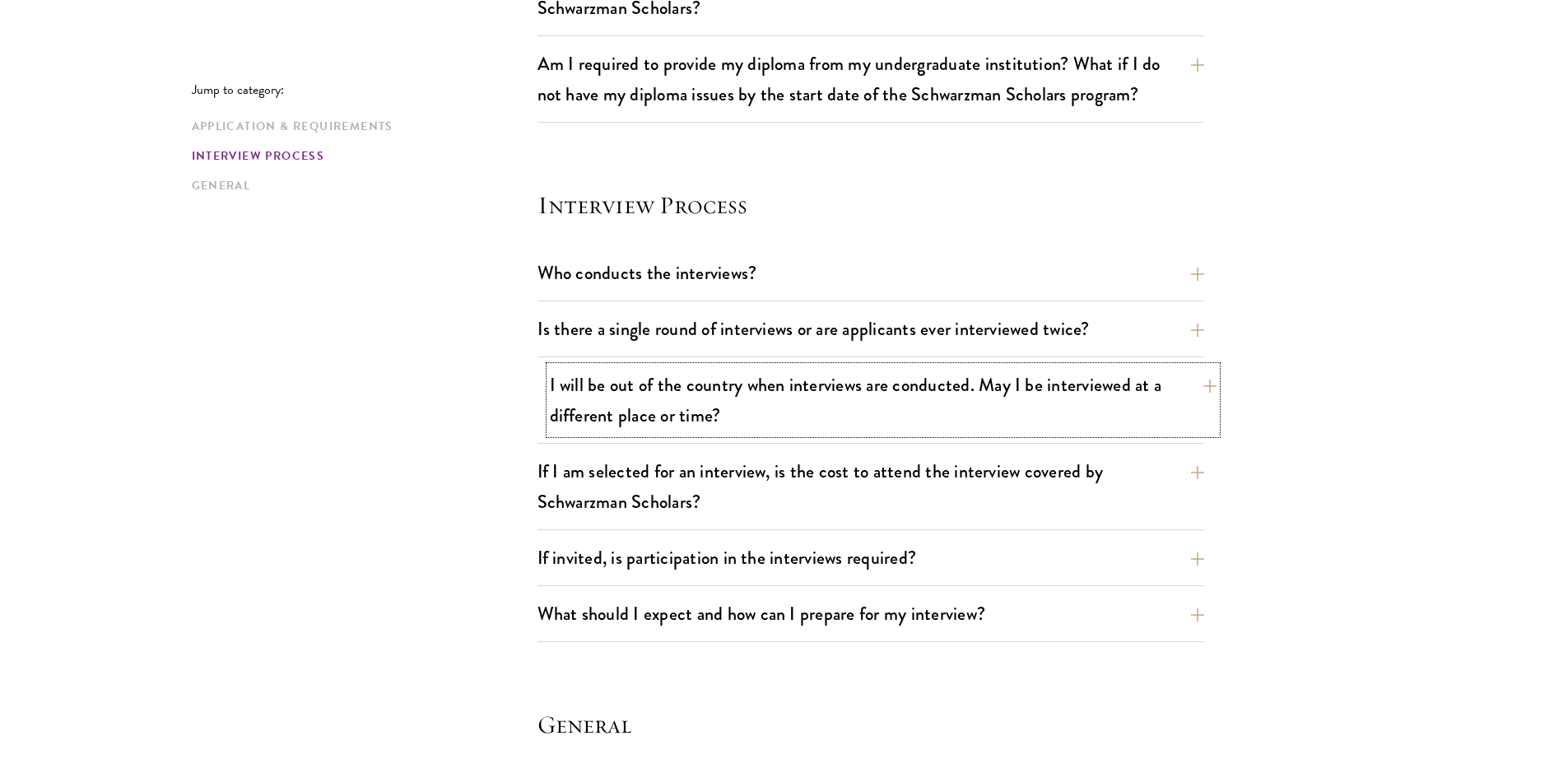
click at [720, 383] on button "I will be out of the country when interviews are conducted. May I be interviewe…" at bounding box center [883, 400] width 667 height 68
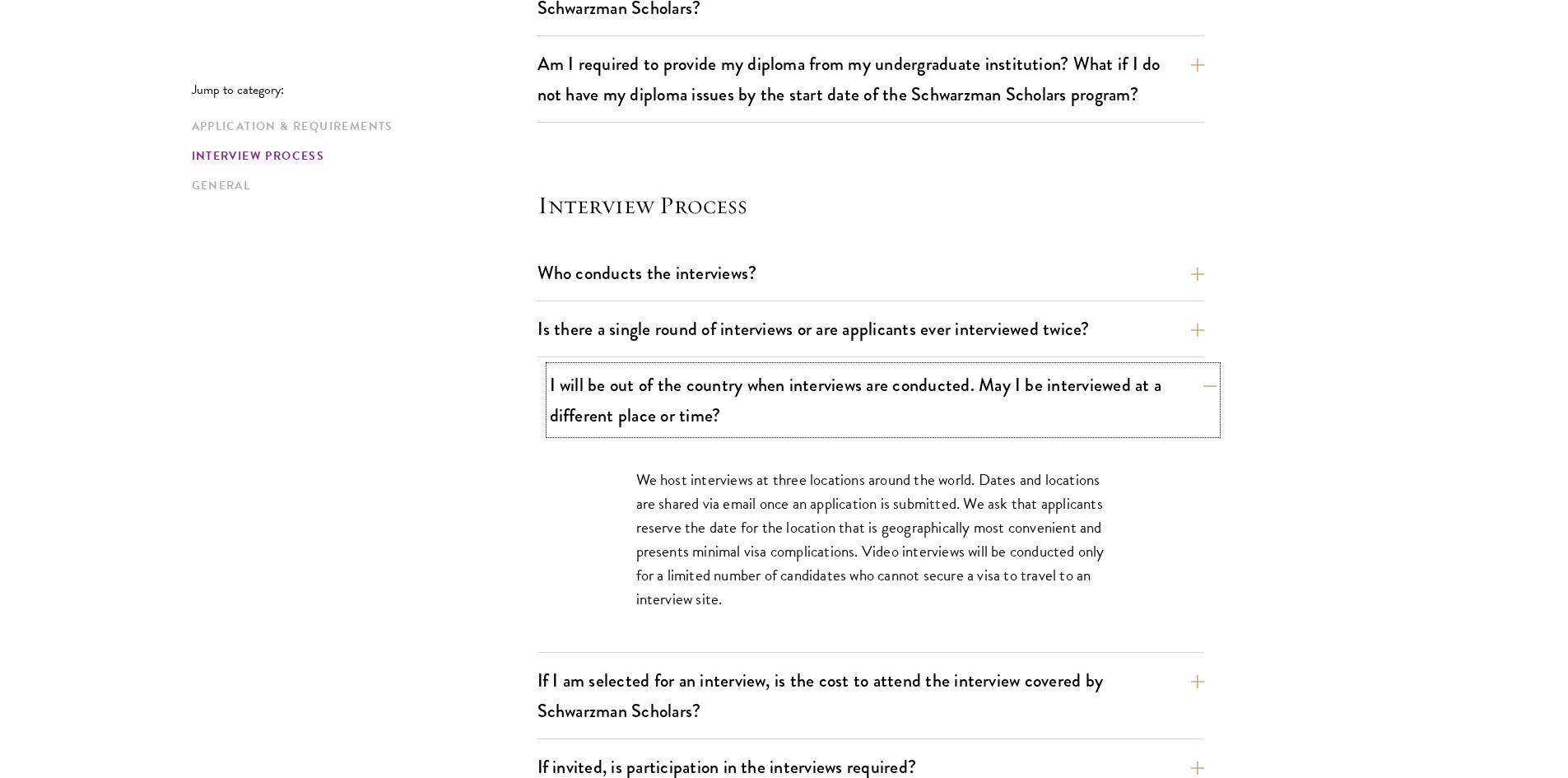
click at [730, 396] on button "I will be out of the country when interviews are conducted. May I be interviewe…" at bounding box center [883, 400] width 667 height 68
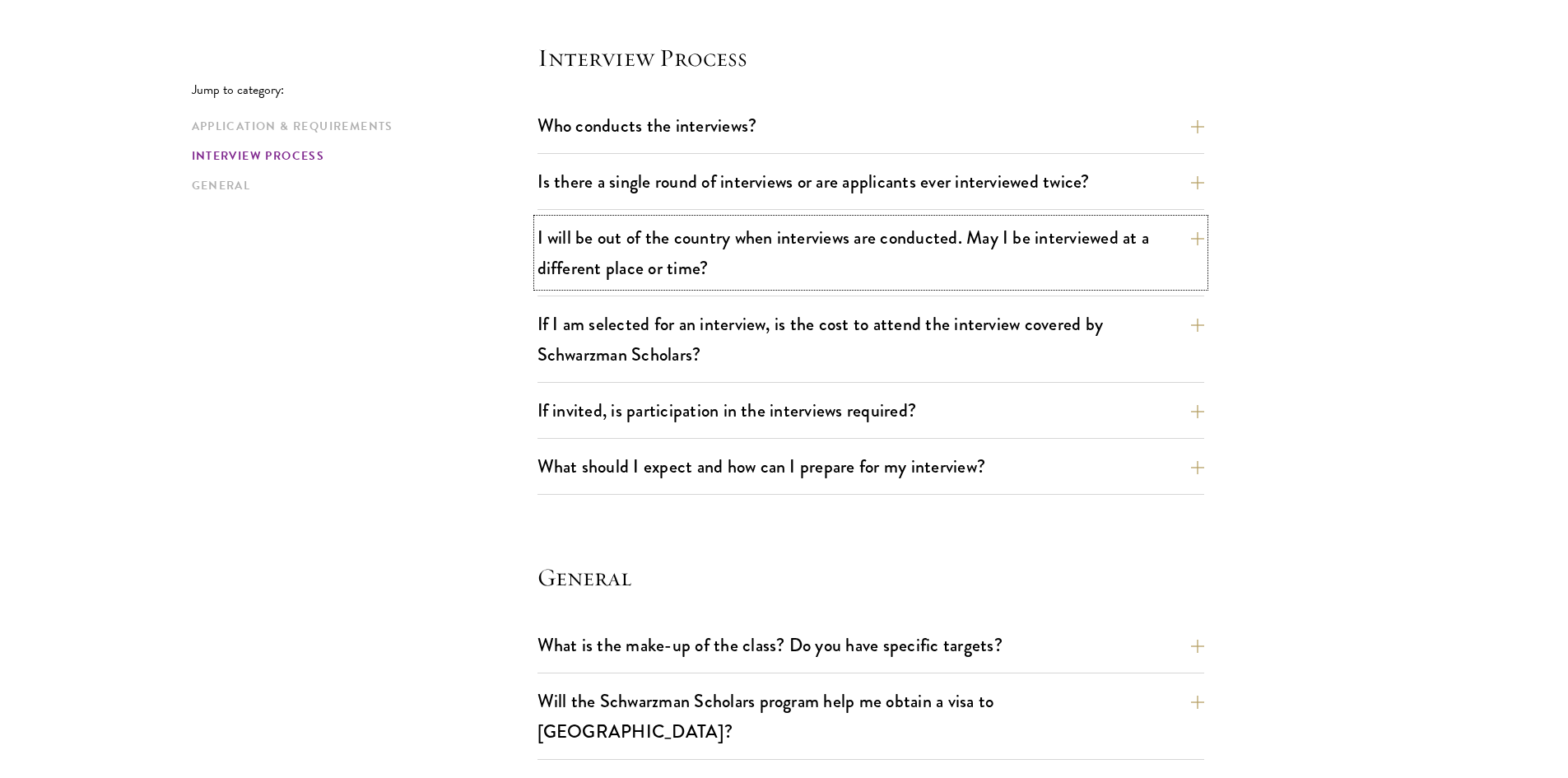
scroll to position [1976, 0]
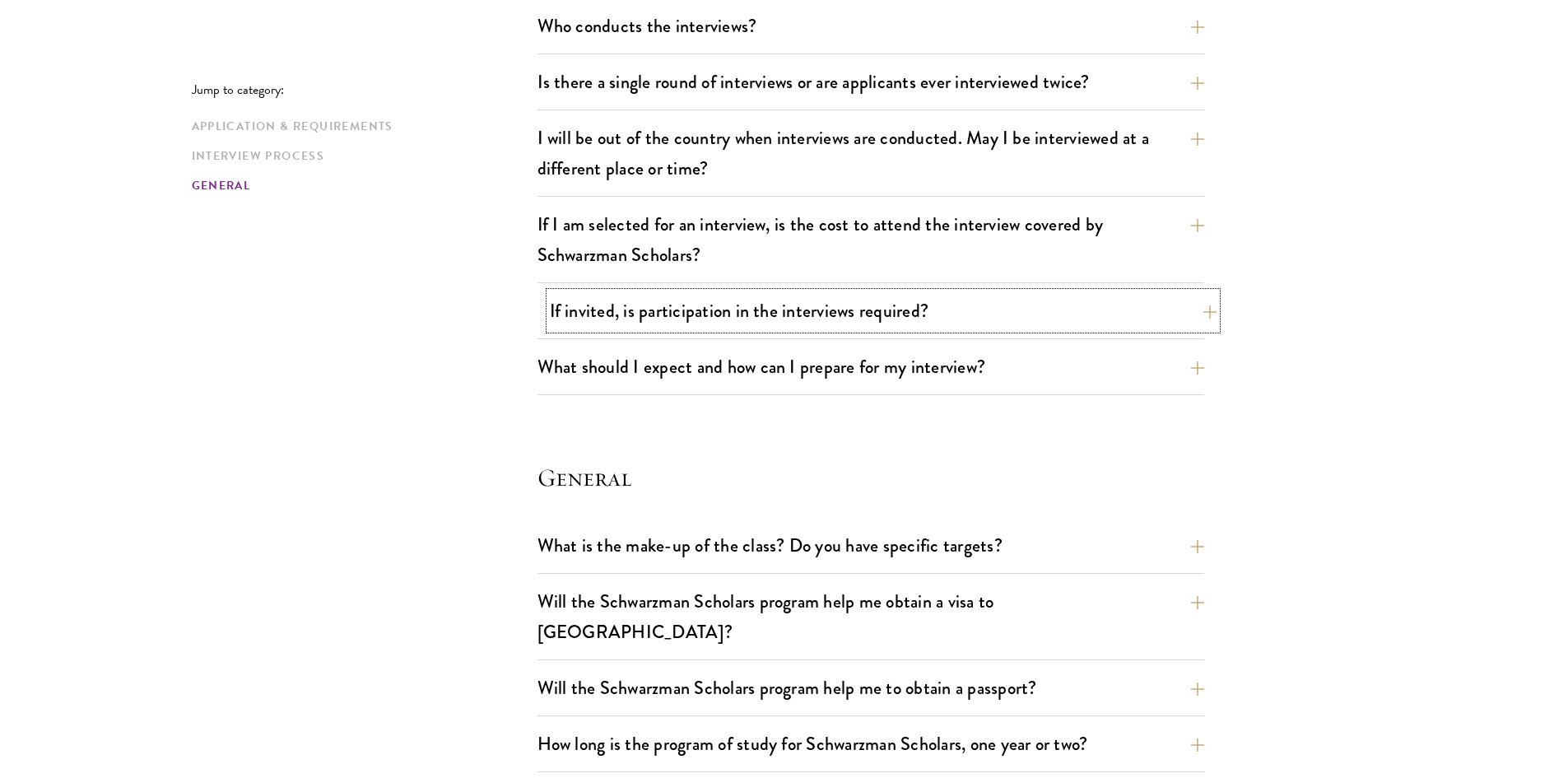
click at [635, 309] on button "If invited, is participation in the interviews required?" at bounding box center [883, 310] width 667 height 37
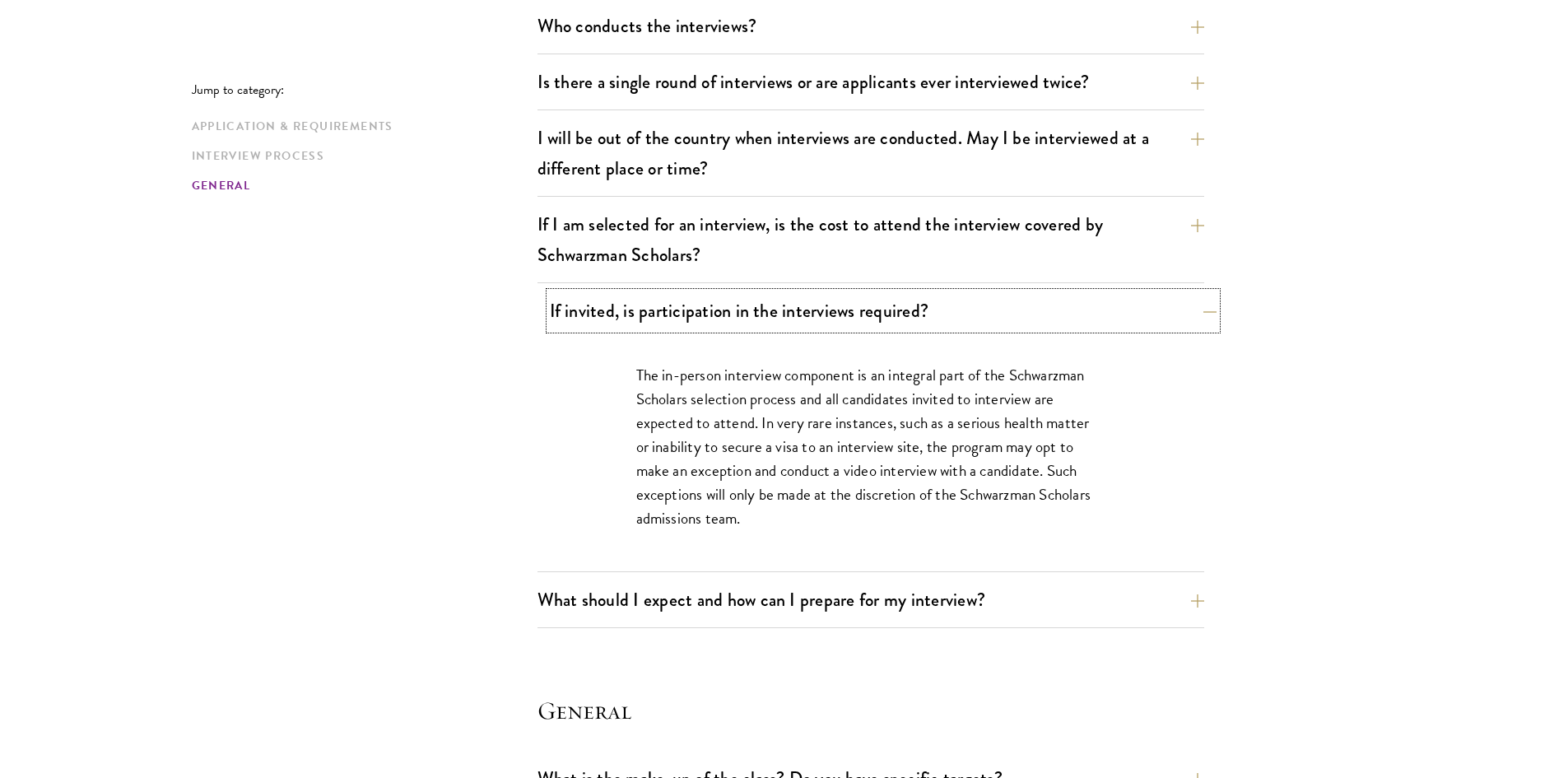
click at [635, 309] on button "If invited, is participation in the interviews required?" at bounding box center [883, 310] width 667 height 37
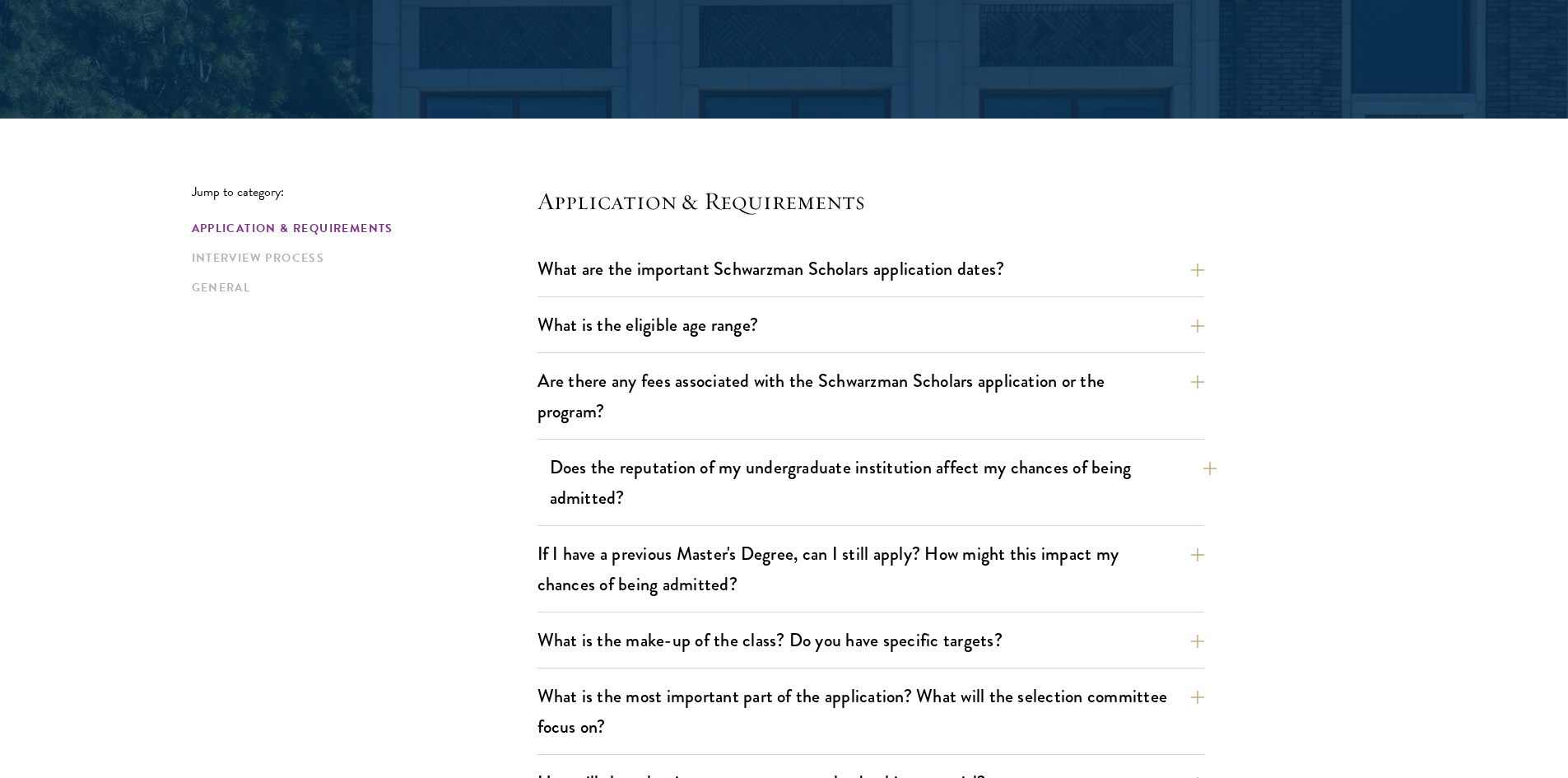
scroll to position [411, 0]
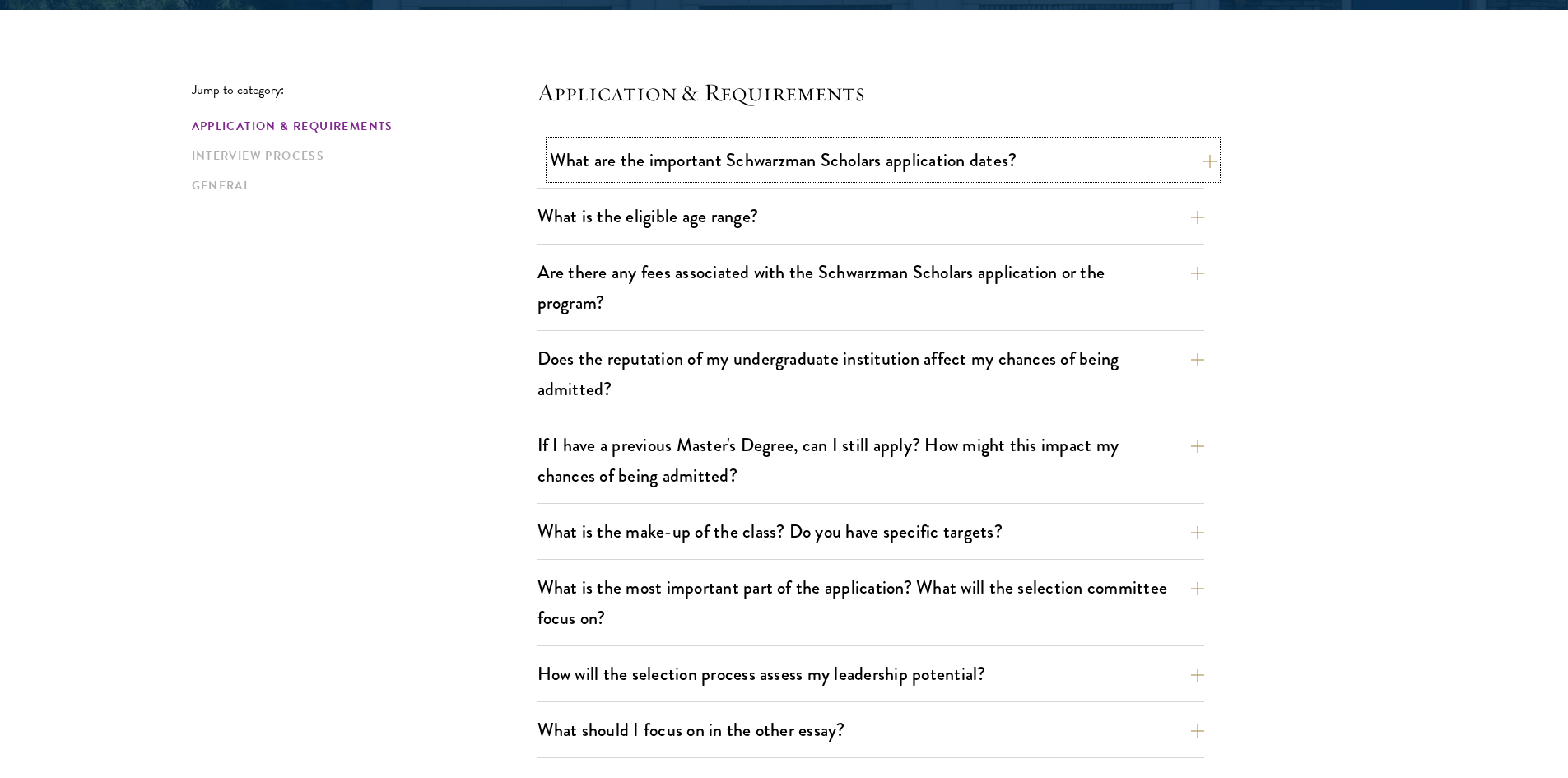
click at [742, 157] on button "What are the important Schwarzman Scholars application dates?" at bounding box center [883, 159] width 667 height 37
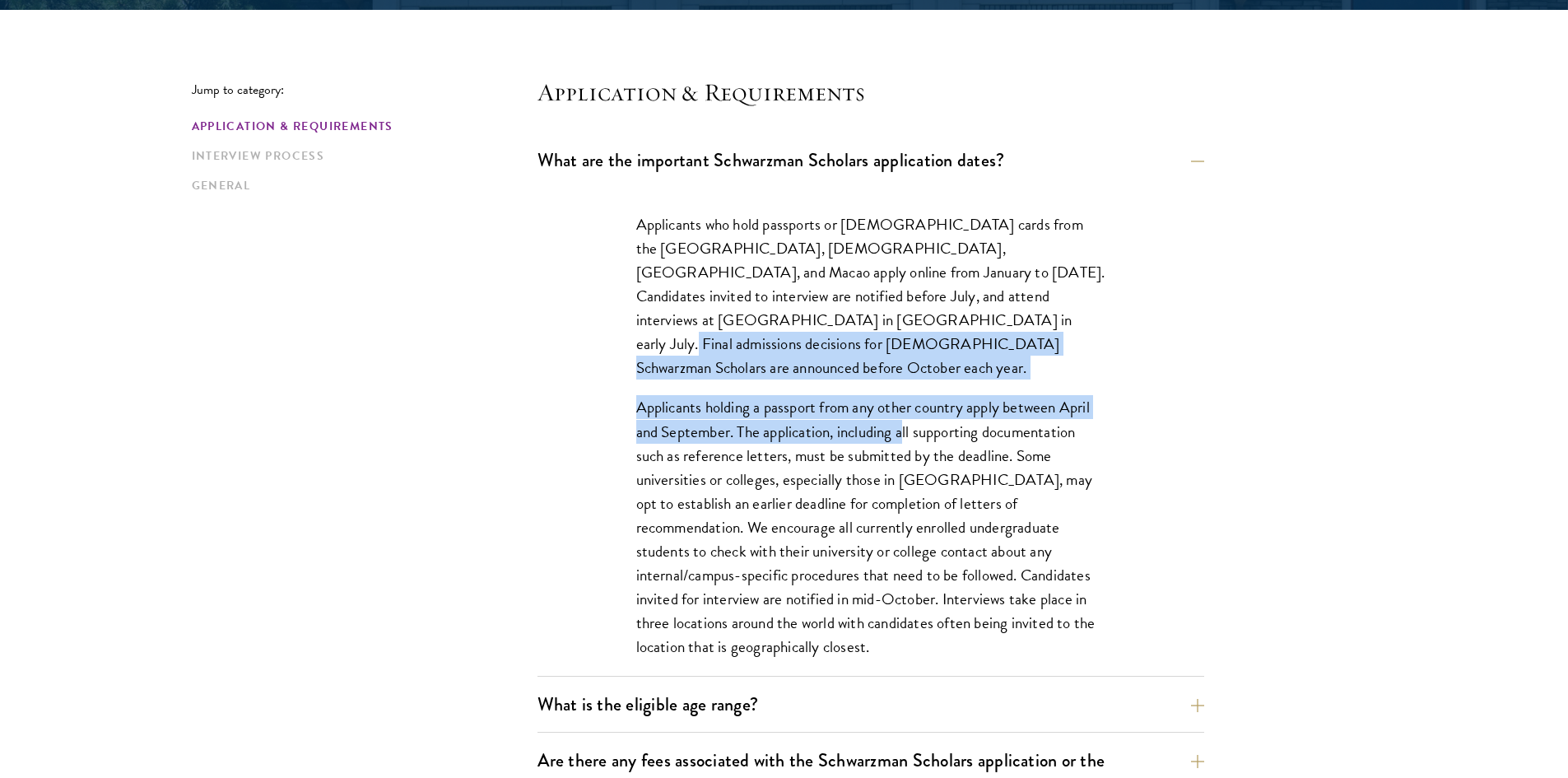
drag, startPoint x: 866, startPoint y: 364, endPoint x: 904, endPoint y: 404, distance: 55.2
click at [904, 404] on div "Applicants who hold passports or permanent resident cards from the Chinese main…" at bounding box center [870, 444] width 568 height 513
click at [904, 404] on p "Applicants holding a passport from any other country apply between April and Se…" at bounding box center [871, 527] width 470 height 263
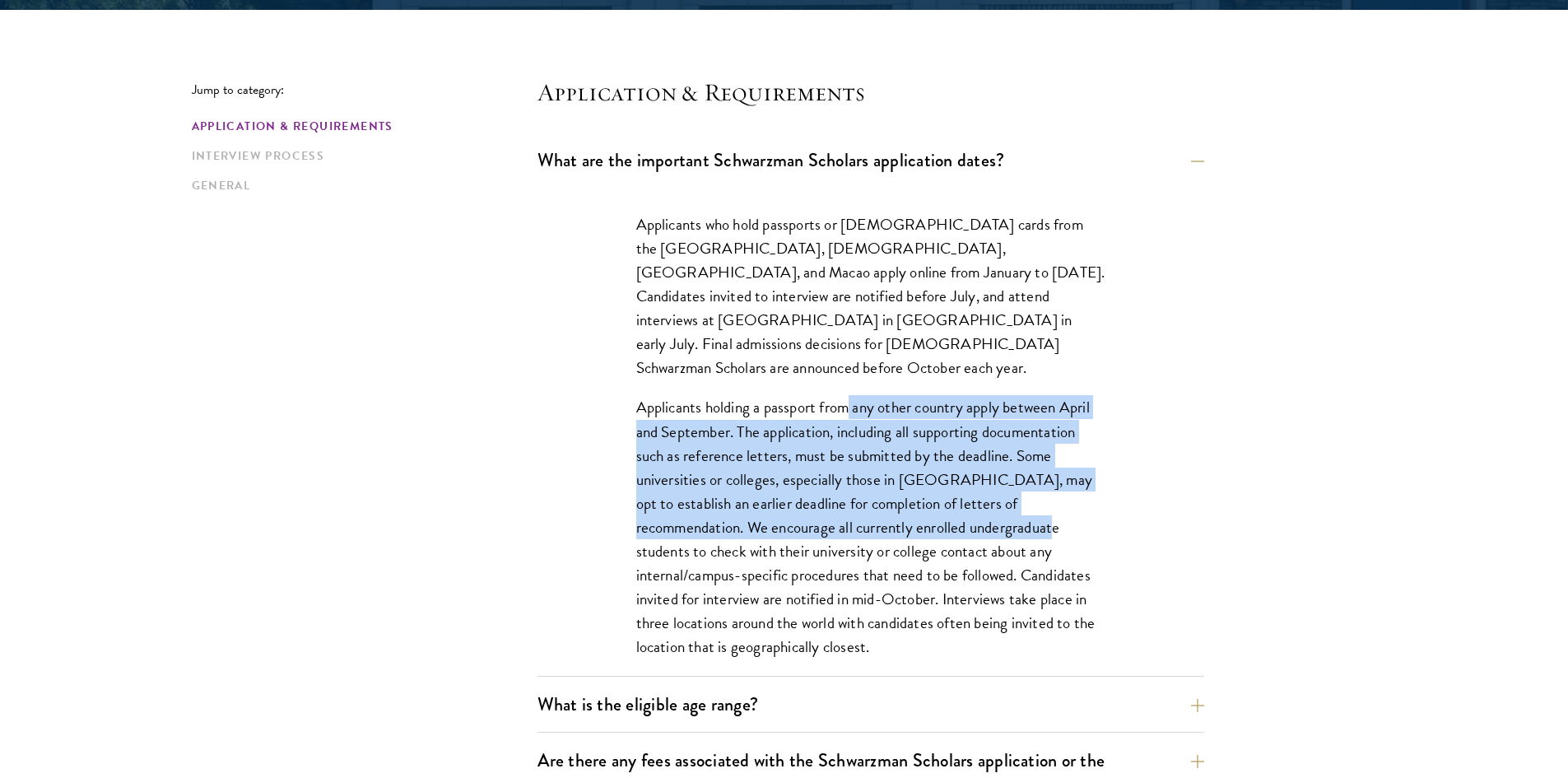
drag, startPoint x: 852, startPoint y: 379, endPoint x: 942, endPoint y: 508, distance: 157.3
click at [942, 508] on p "Applicants holding a passport from any other country apply between April and Se…" at bounding box center [871, 527] width 470 height 263
click at [940, 507] on p "Applicants holding a passport from any other country apply between April and Se…" at bounding box center [871, 527] width 470 height 263
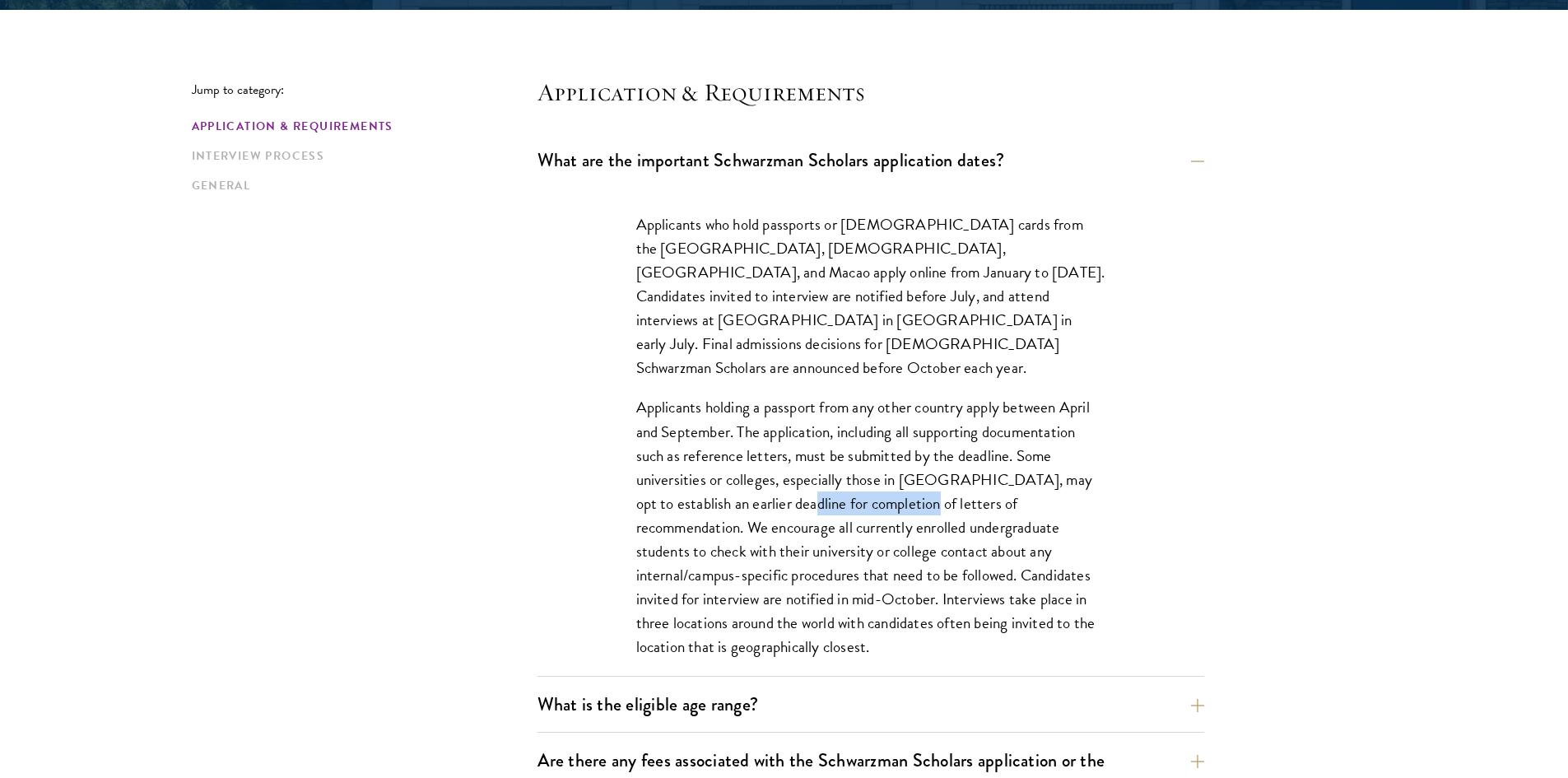
drag, startPoint x: 901, startPoint y: 483, endPoint x: 735, endPoint y: 465, distance: 167.0
click at [741, 466] on p "Applicants holding a passport from any other country apply between April and Se…" at bounding box center [871, 527] width 470 height 263
click at [731, 464] on p "Applicants holding a passport from any other country apply between April and Se…" at bounding box center [871, 527] width 470 height 263
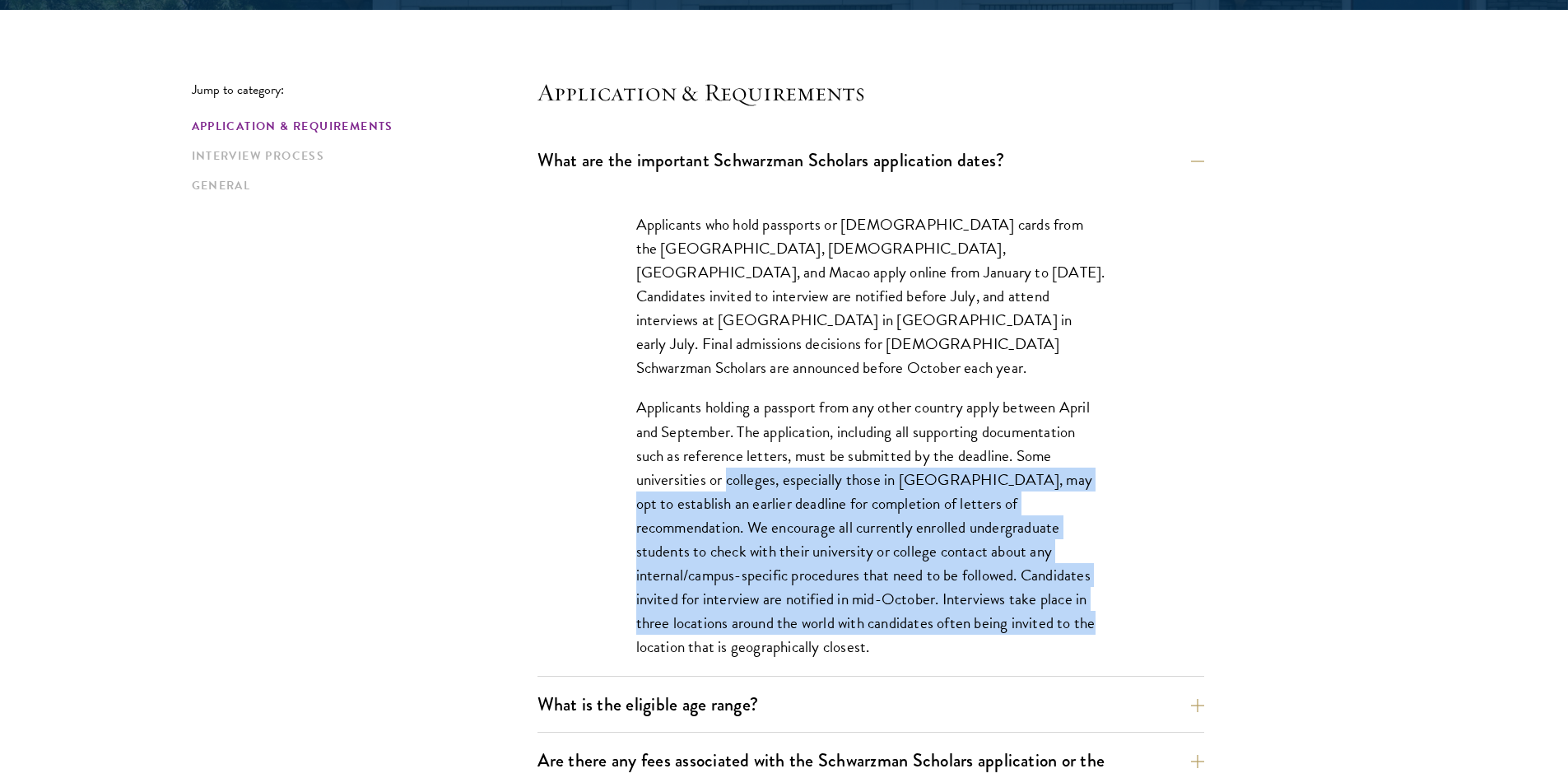
drag, startPoint x: 731, startPoint y: 464, endPoint x: 909, endPoint y: 596, distance: 221.6
click at [909, 596] on p "Applicants holding a passport from any other country apply between April and Se…" at bounding box center [871, 527] width 470 height 263
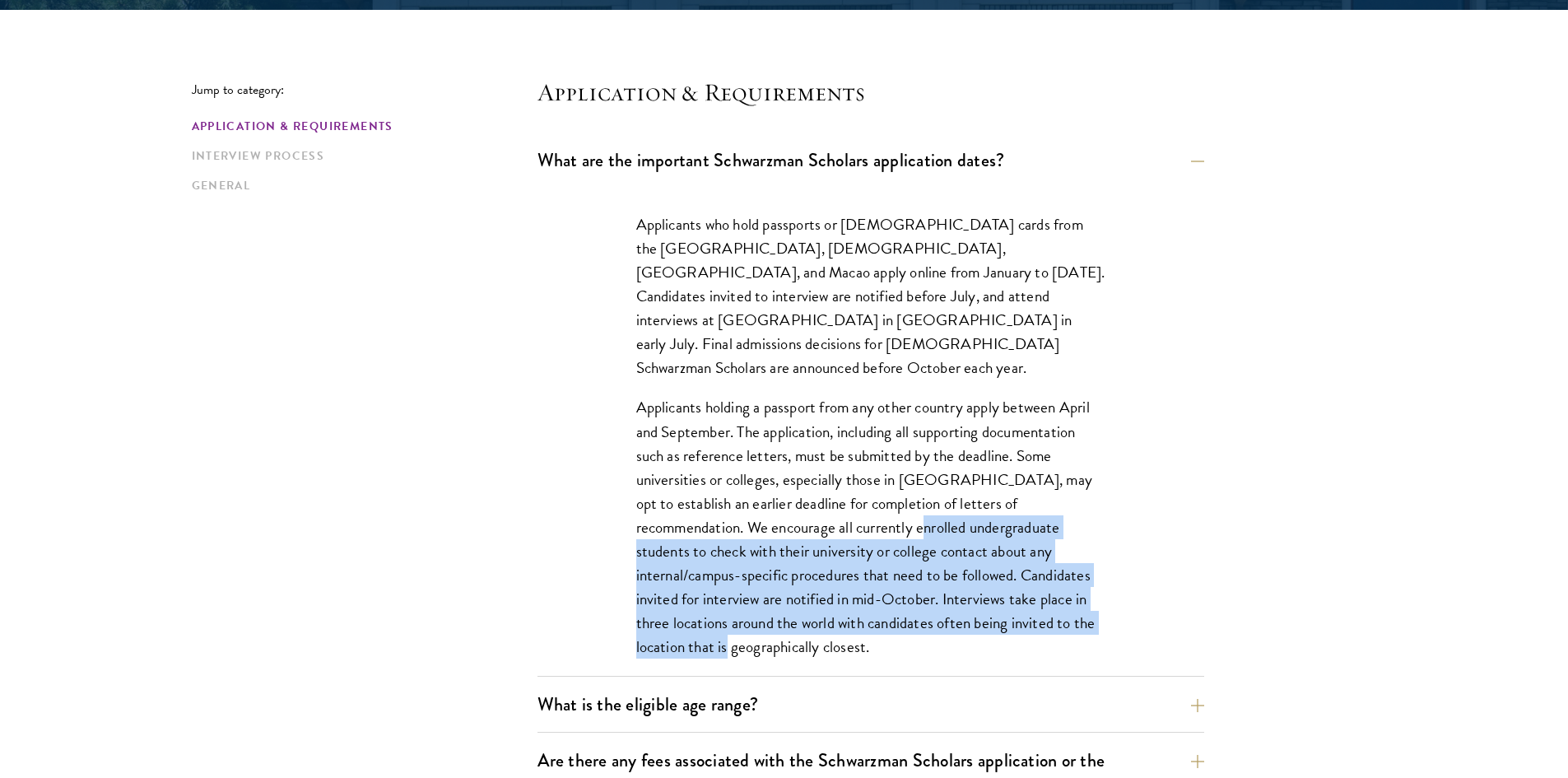
drag, startPoint x: 1075, startPoint y: 595, endPoint x: 800, endPoint y: 504, distance: 289.7
click at [802, 505] on p "Applicants holding a passport from any other country apply between April and Se…" at bounding box center [871, 527] width 470 height 263
click at [800, 504] on p "Applicants holding a passport from any other country apply between April and Se…" at bounding box center [871, 527] width 470 height 263
drag, startPoint x: 842, startPoint y: 535, endPoint x: 966, endPoint y: 614, distance: 147.0
click at [966, 614] on p "Applicants holding a passport from any other country apply between April and Se…" at bounding box center [871, 527] width 470 height 263
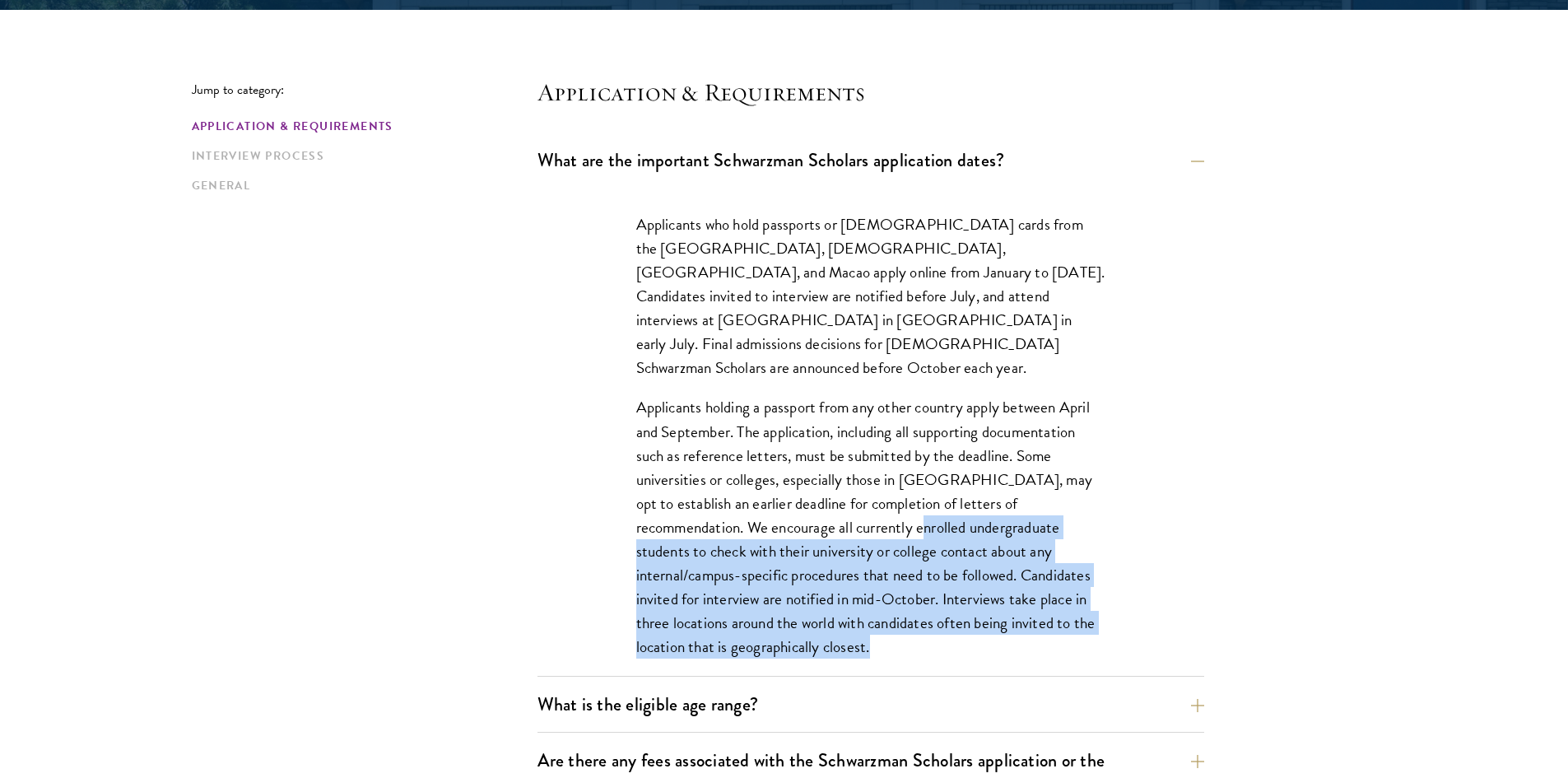
click at [966, 614] on p "Applicants holding a passport from any other country apply between April and Se…" at bounding box center [871, 527] width 470 height 263
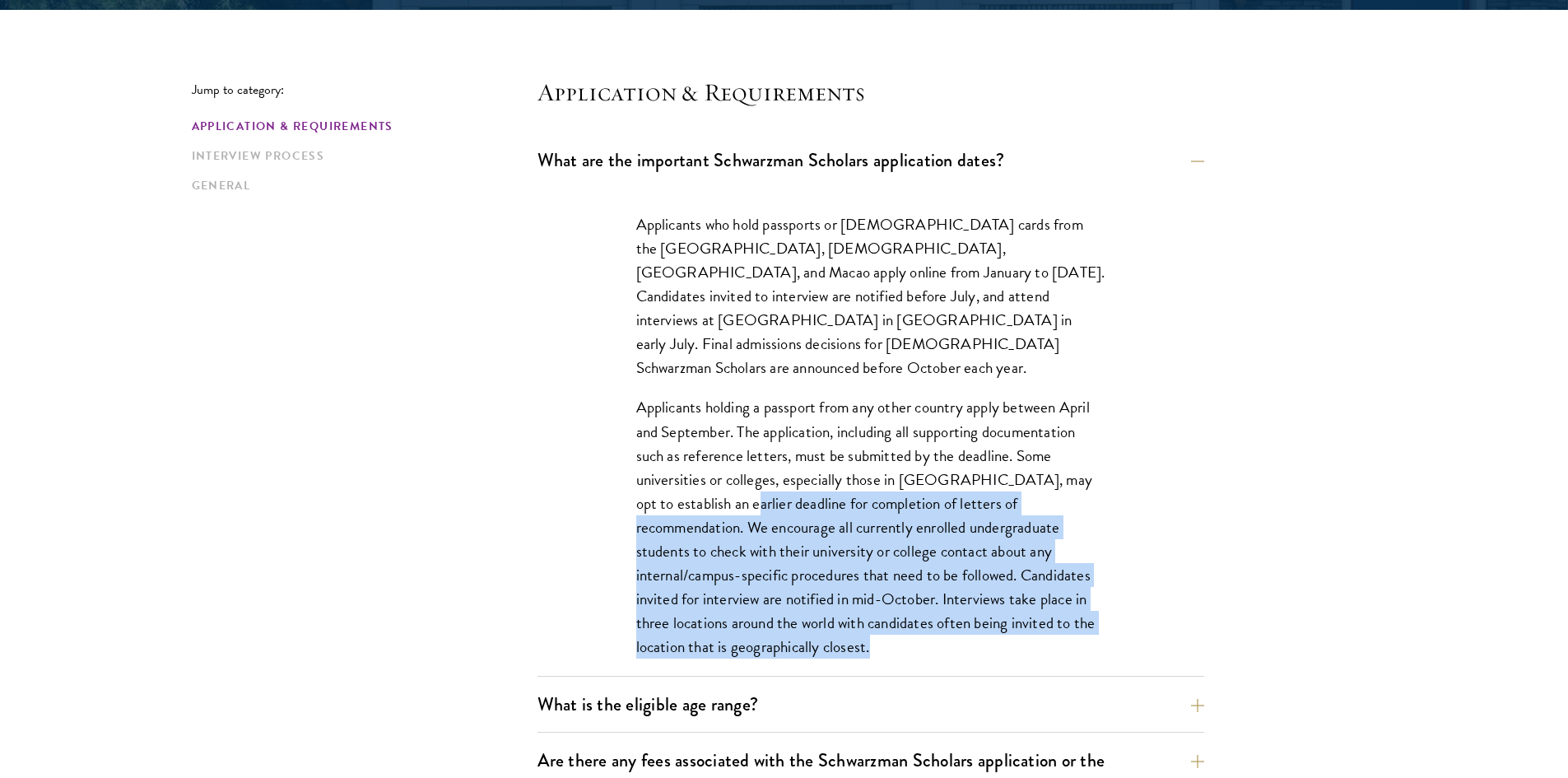
drag, startPoint x: 901, startPoint y: 618, endPoint x: 668, endPoint y: 421, distance: 305.1
click at [678, 431] on p "Applicants holding a passport from any other country apply between April and Se…" at bounding box center [871, 527] width 470 height 263
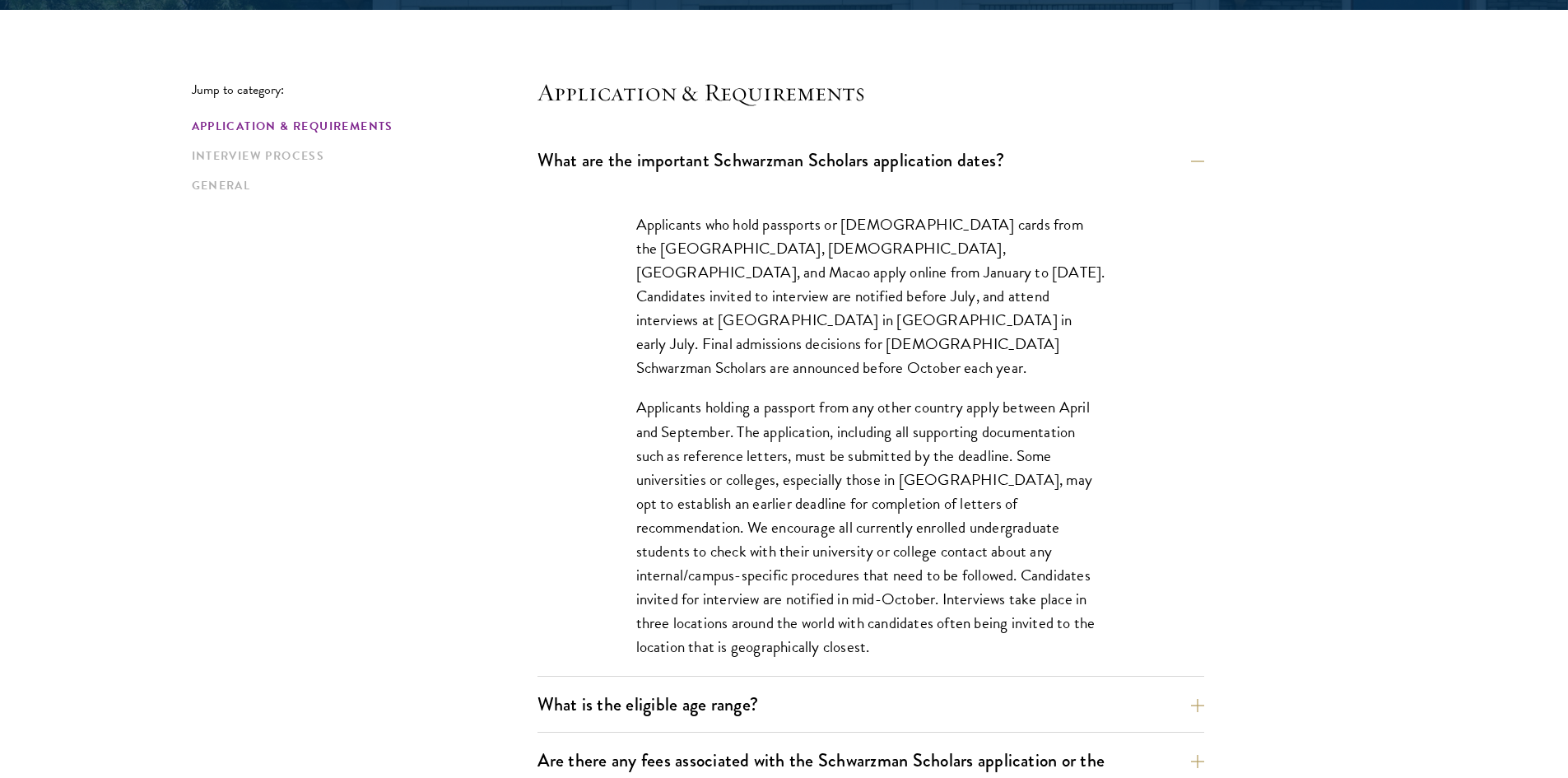
click at [666, 415] on p "Applicants holding a passport from any other country apply between April and Se…" at bounding box center [871, 527] width 470 height 263
